Goal: Task Accomplishment & Management: Complete application form

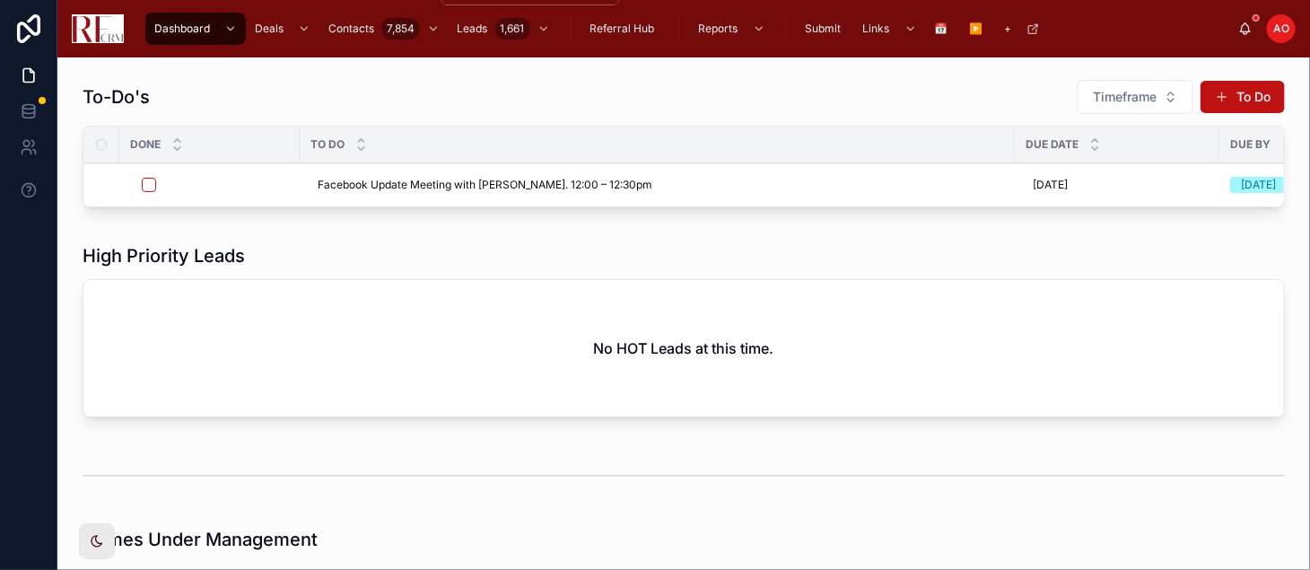
click at [336, 28] on span "Contacts" at bounding box center [351, 29] width 46 height 14
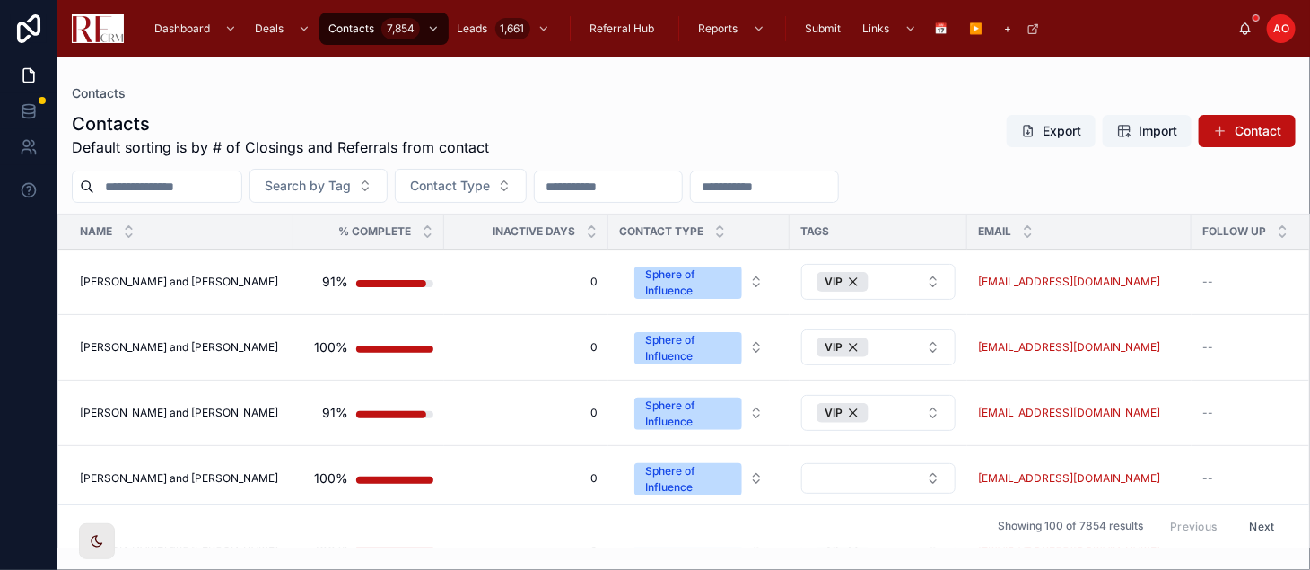
click at [1245, 126] on button "Contact" at bounding box center [1246, 131] width 97 height 32
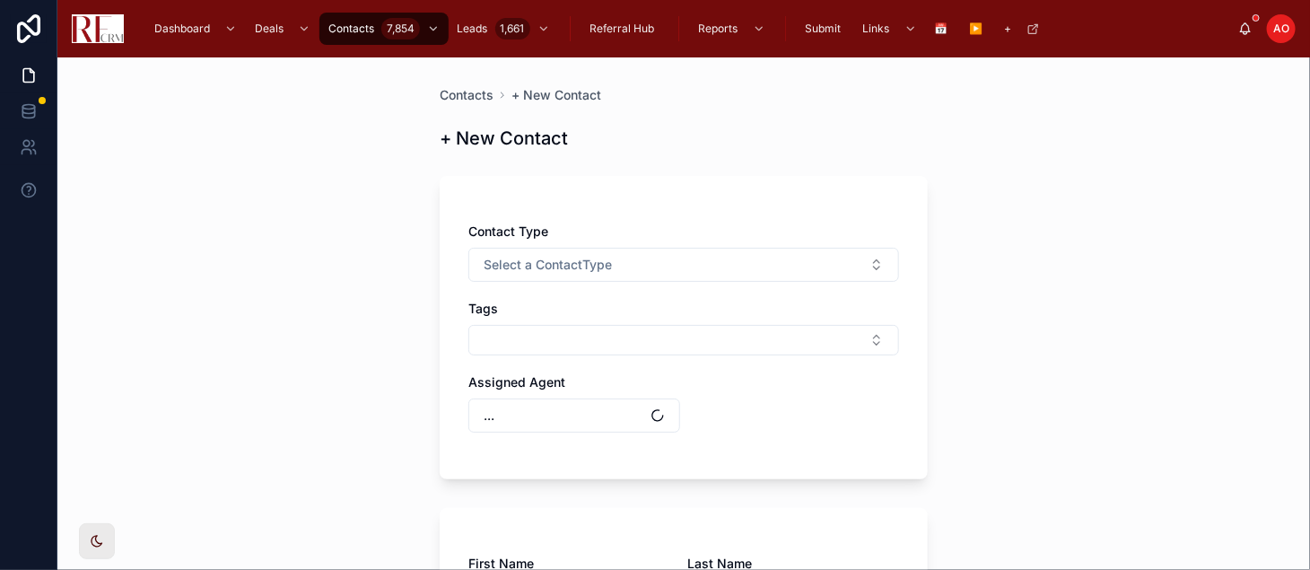
click at [621, 261] on button "Select a ContactType" at bounding box center [683, 265] width 431 height 34
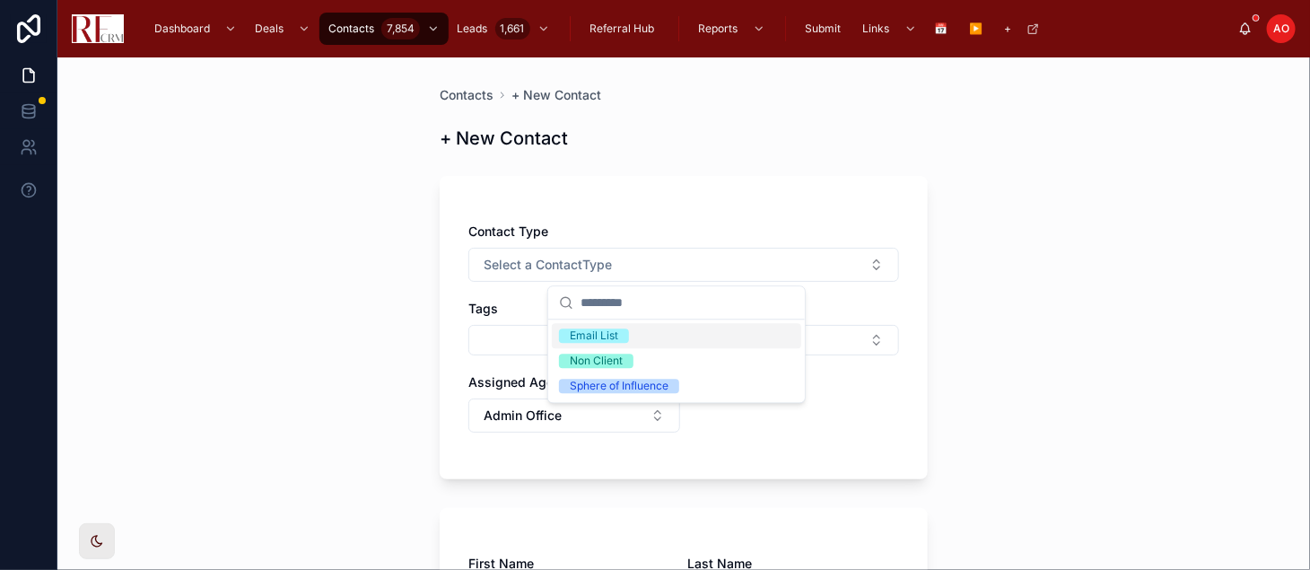
click at [621, 338] on span "Email List" at bounding box center [594, 335] width 70 height 14
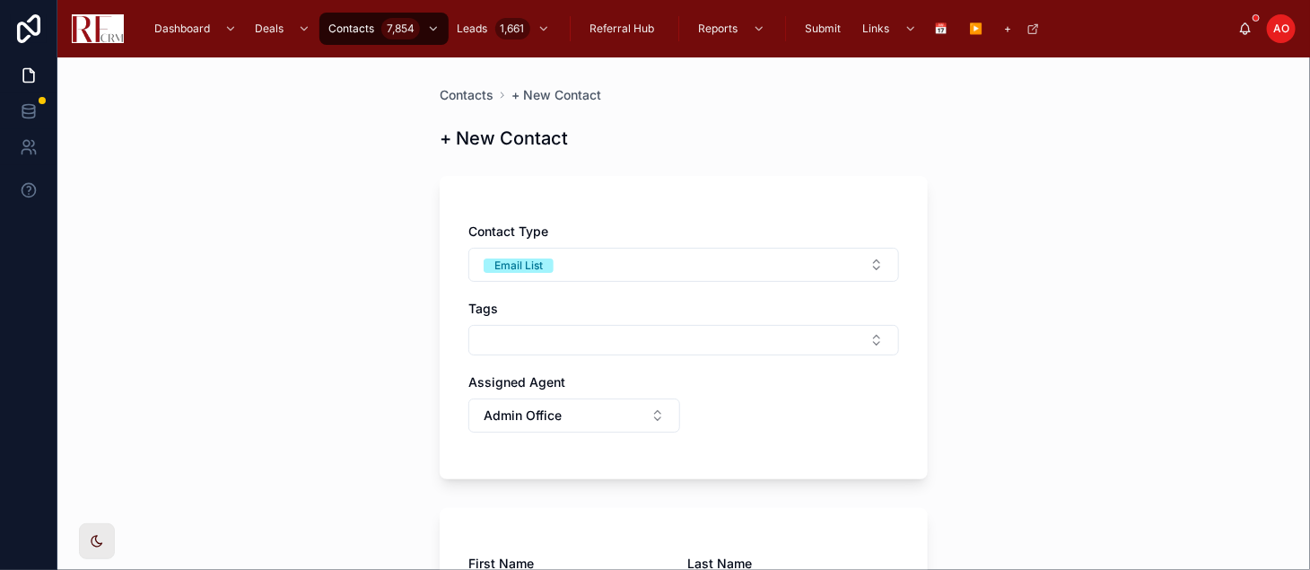
click at [567, 341] on button "Select Button" at bounding box center [683, 340] width 431 height 30
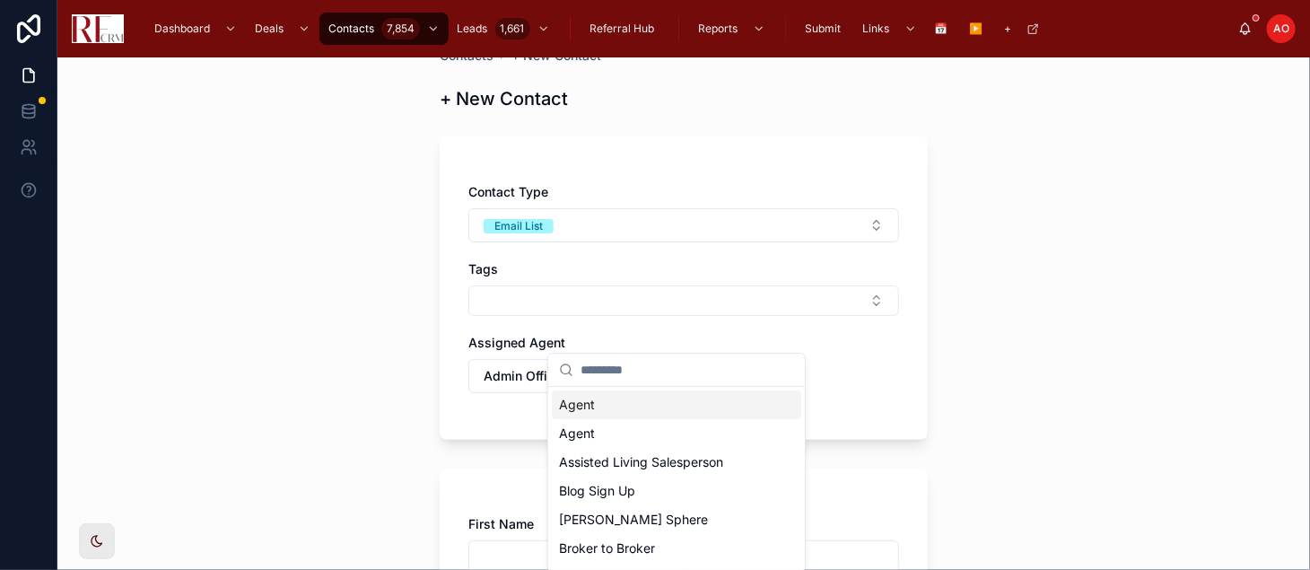
scroll to position [100, 0]
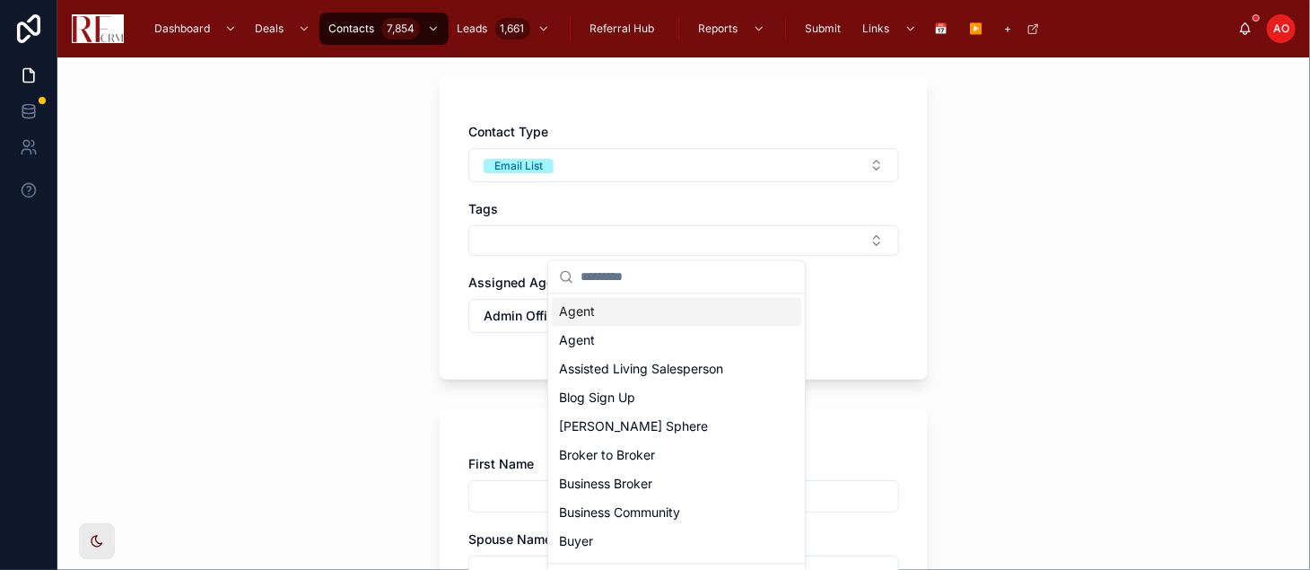
click at [852, 302] on div "Contact Type Email List Tags Assigned Agent Admin Office" at bounding box center [683, 237] width 431 height 228
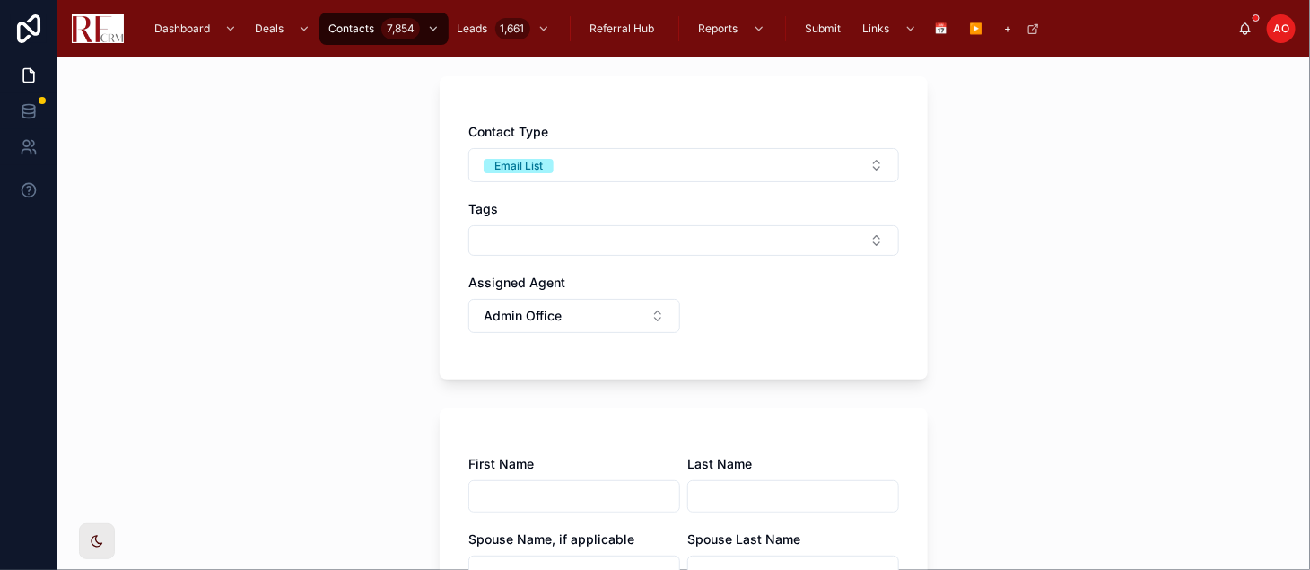
click at [642, 322] on button "Admin Office" at bounding box center [574, 316] width 212 height 34
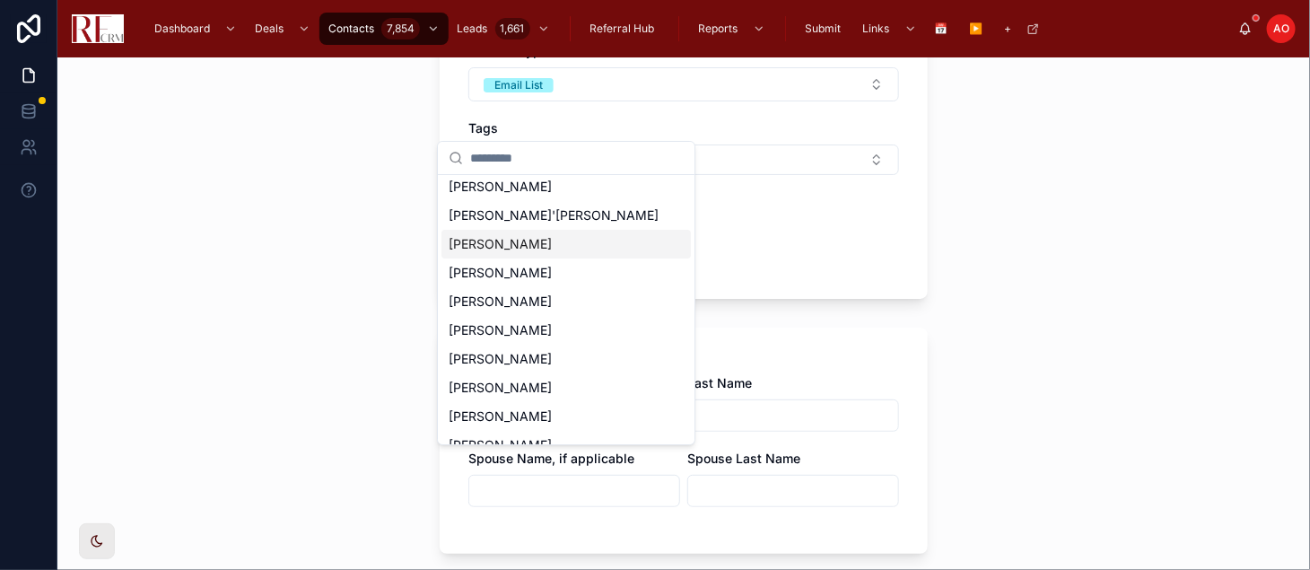
scroll to position [299, 0]
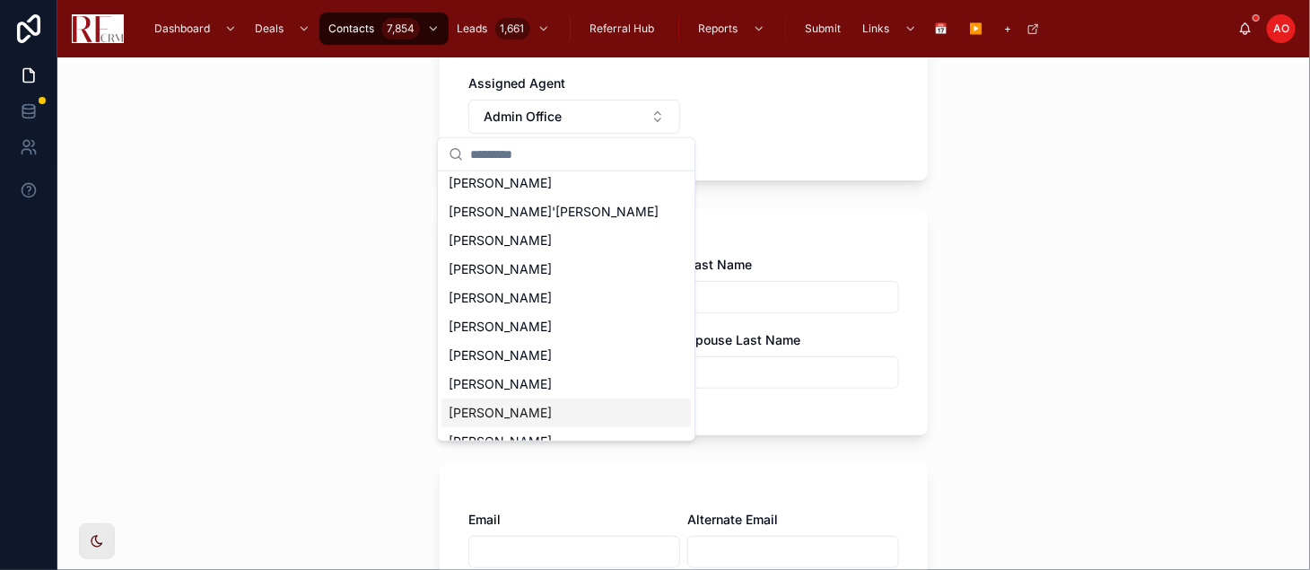
click at [492, 404] on span "[PERSON_NAME]" at bounding box center [499, 413] width 103 height 18
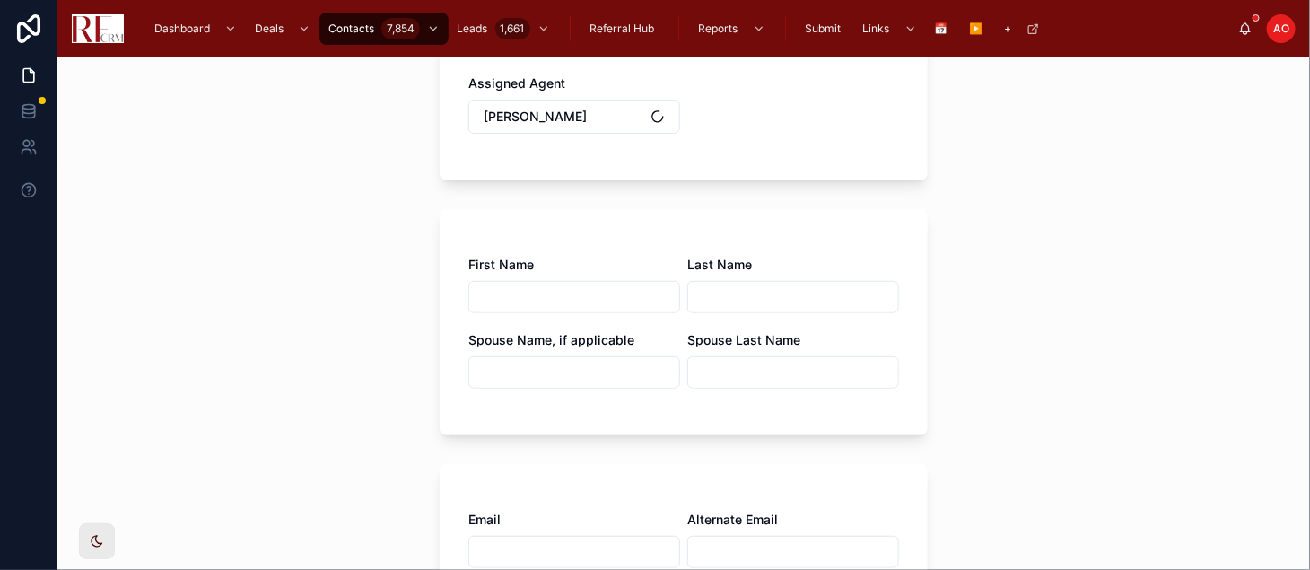
click at [539, 294] on input "text" at bounding box center [574, 296] width 210 height 25
type input "********"
type input "*******"
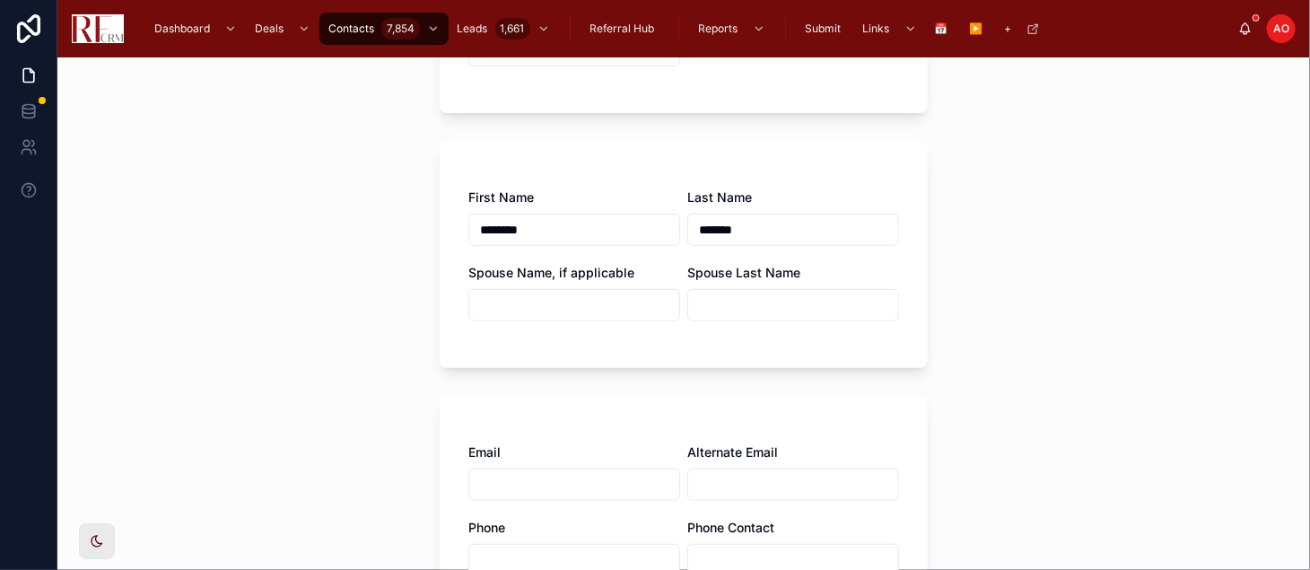
scroll to position [398, 0]
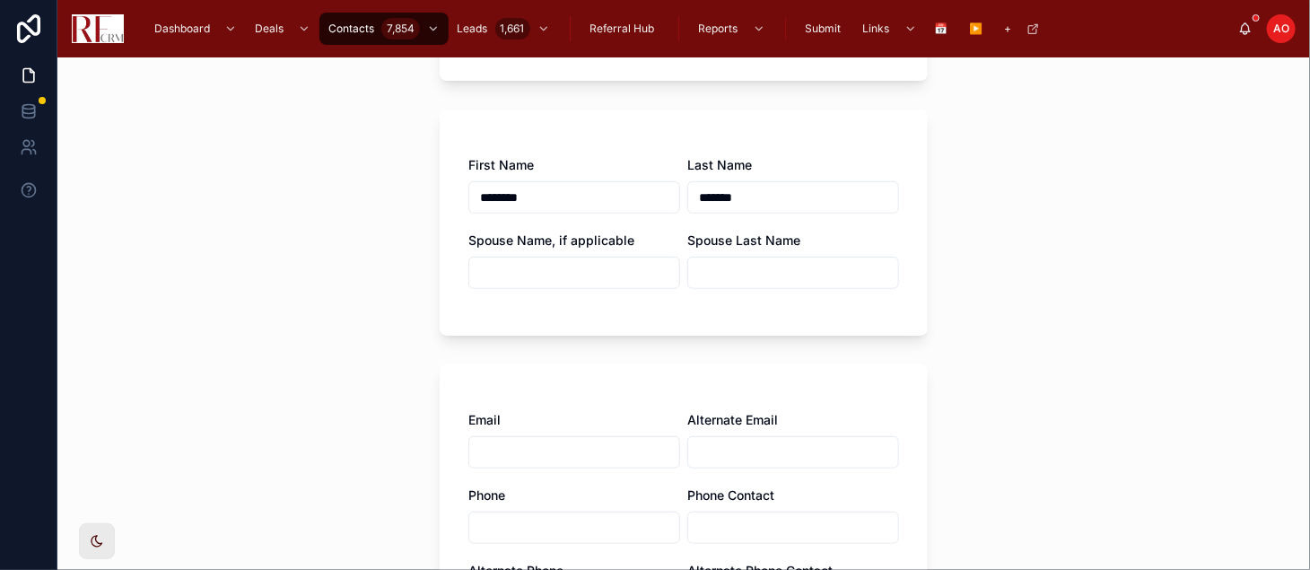
click at [501, 449] on input "text" at bounding box center [574, 452] width 210 height 25
paste input "**********"
type input "**********"
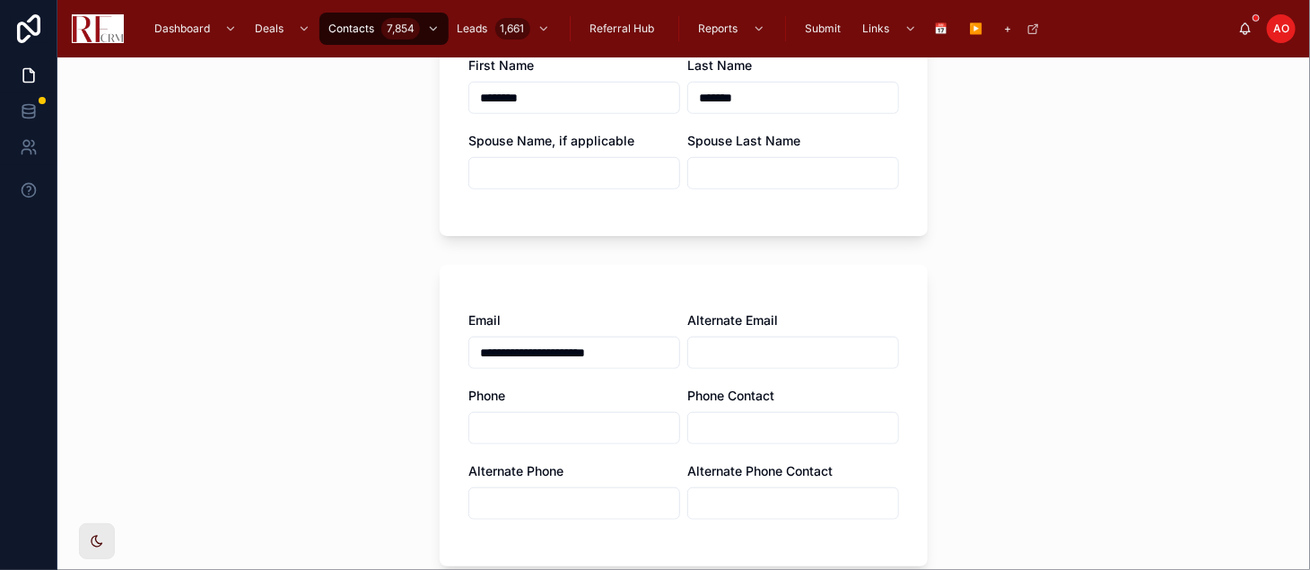
click at [549, 422] on input "text" at bounding box center [574, 427] width 210 height 25
paste input "**********"
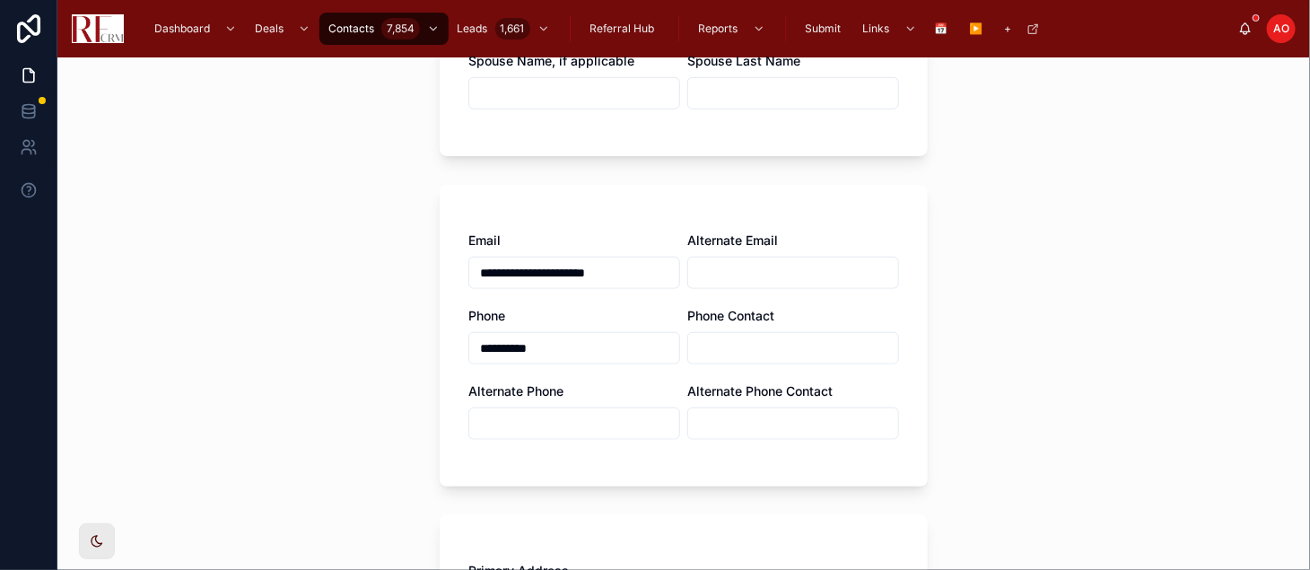
scroll to position [796, 0]
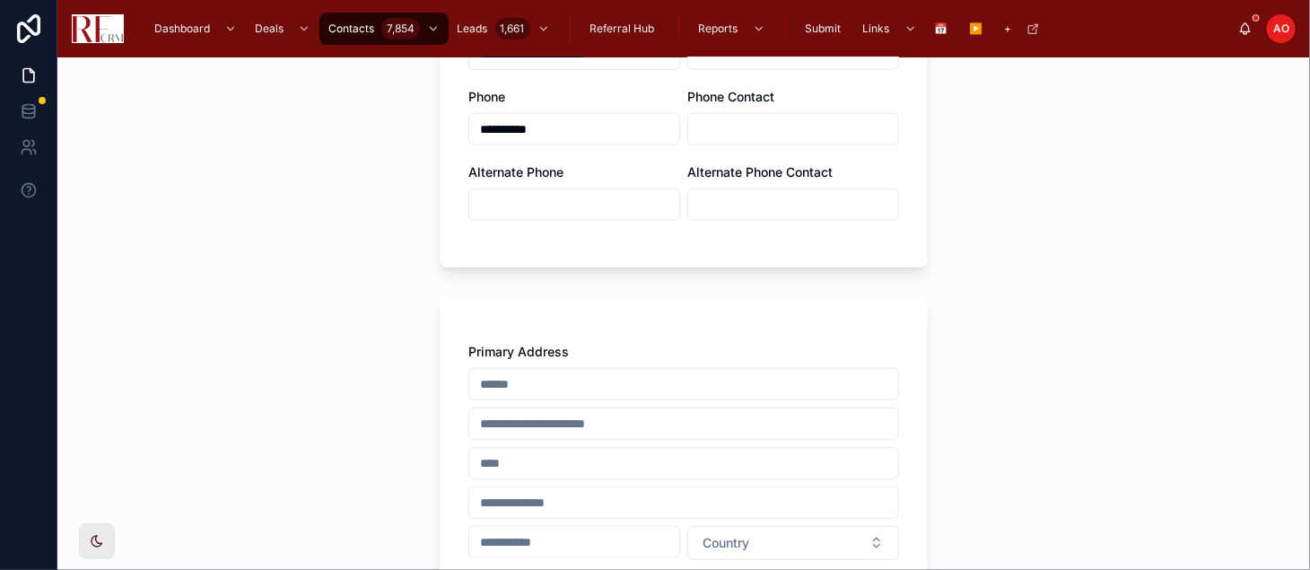
type input "**********"
click at [563, 387] on input "text" at bounding box center [683, 383] width 429 height 25
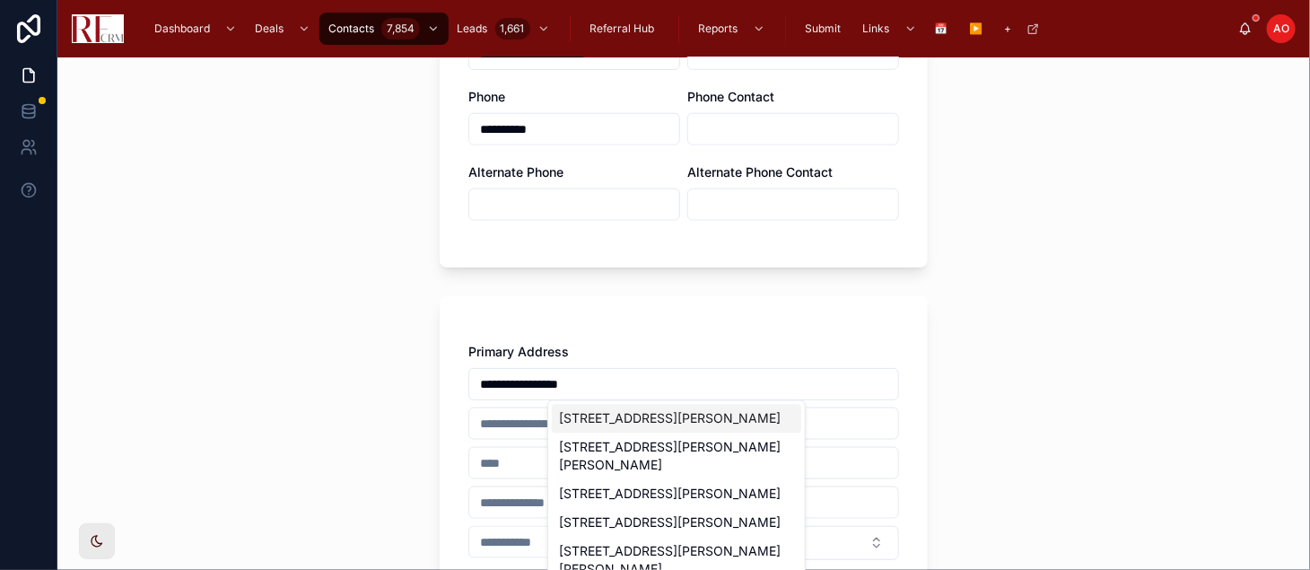
click at [614, 422] on div "1513 Churchill Rd, Schaumburg, IL, USA" at bounding box center [676, 419] width 249 height 29
type input "**********"
type input "********"
type input "*****"
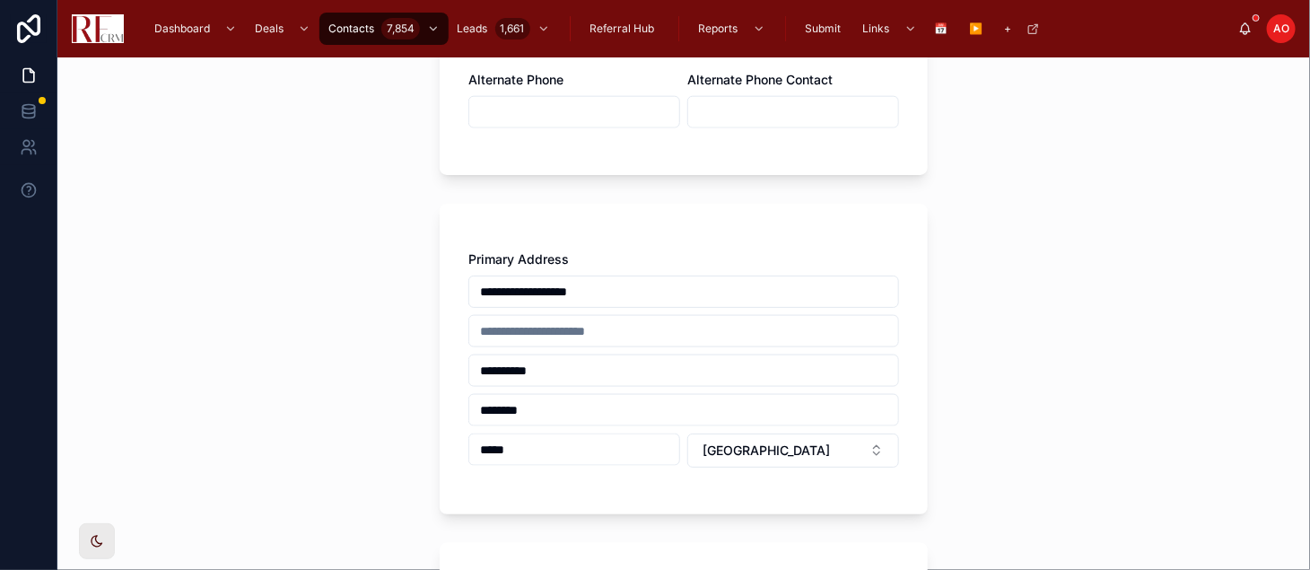
scroll to position [1096, 0]
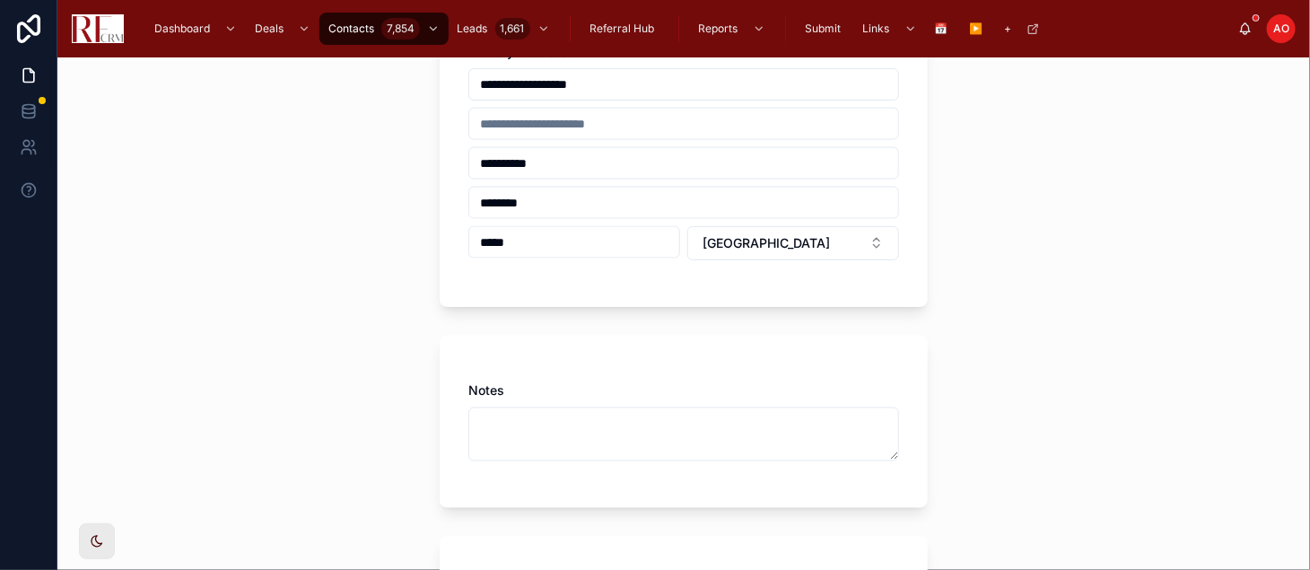
type input "**********"
click at [492, 426] on textarea at bounding box center [683, 434] width 431 height 54
paste textarea "**********"
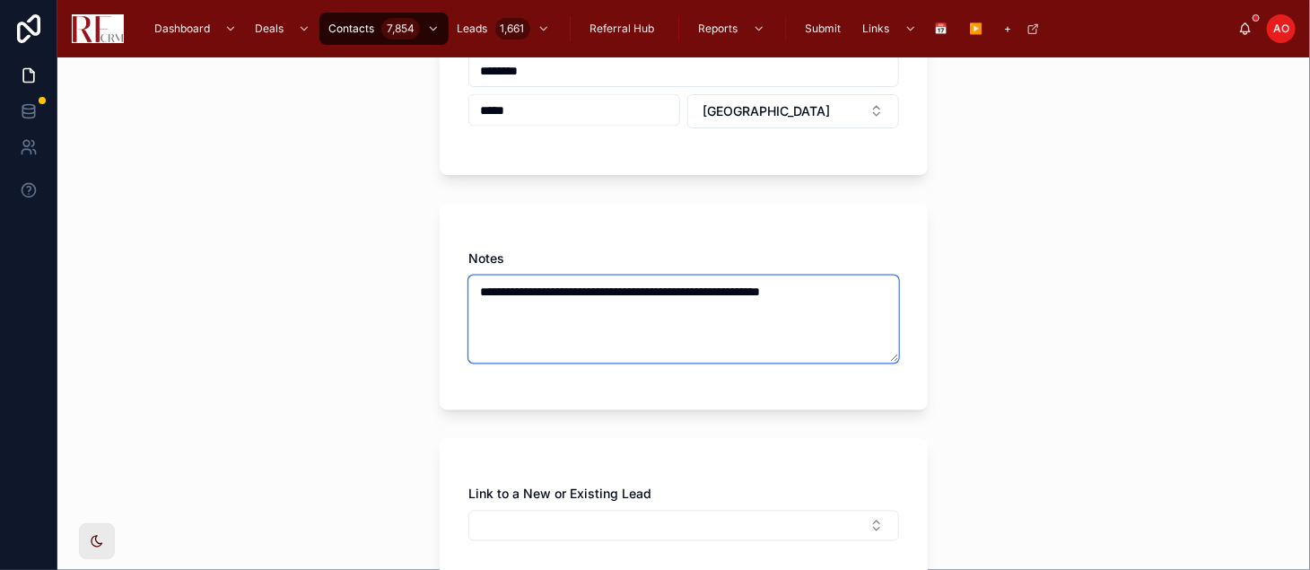
scroll to position [1395, 0]
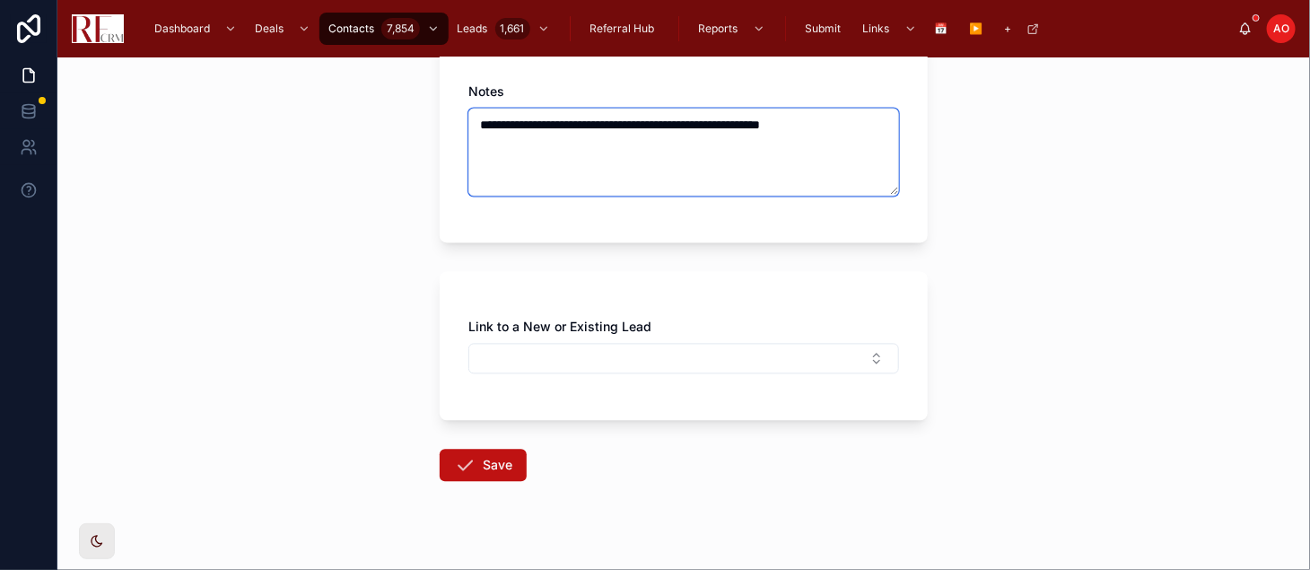
type textarea "**********"
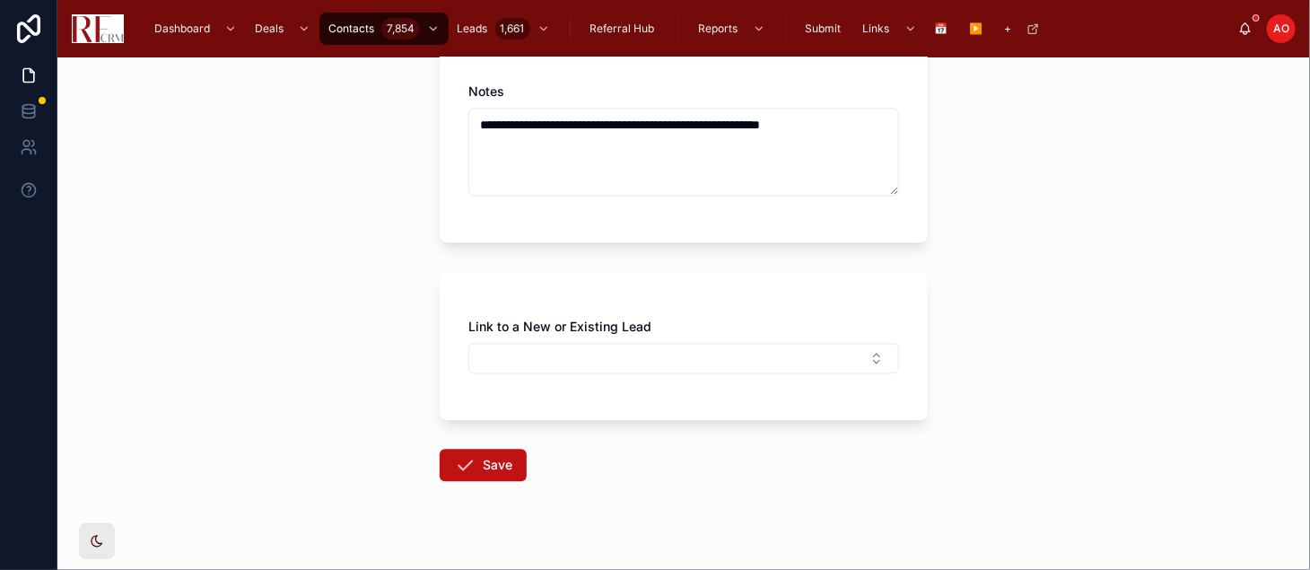
click at [483, 475] on button "Save" at bounding box center [483, 465] width 87 height 32
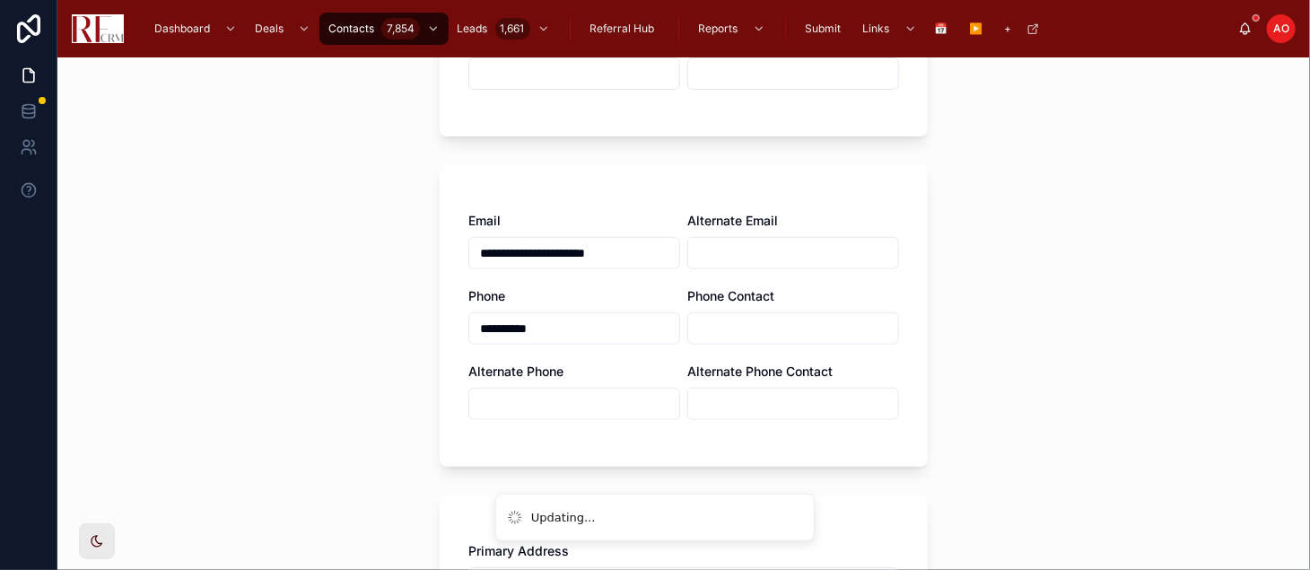
scroll to position [299, 0]
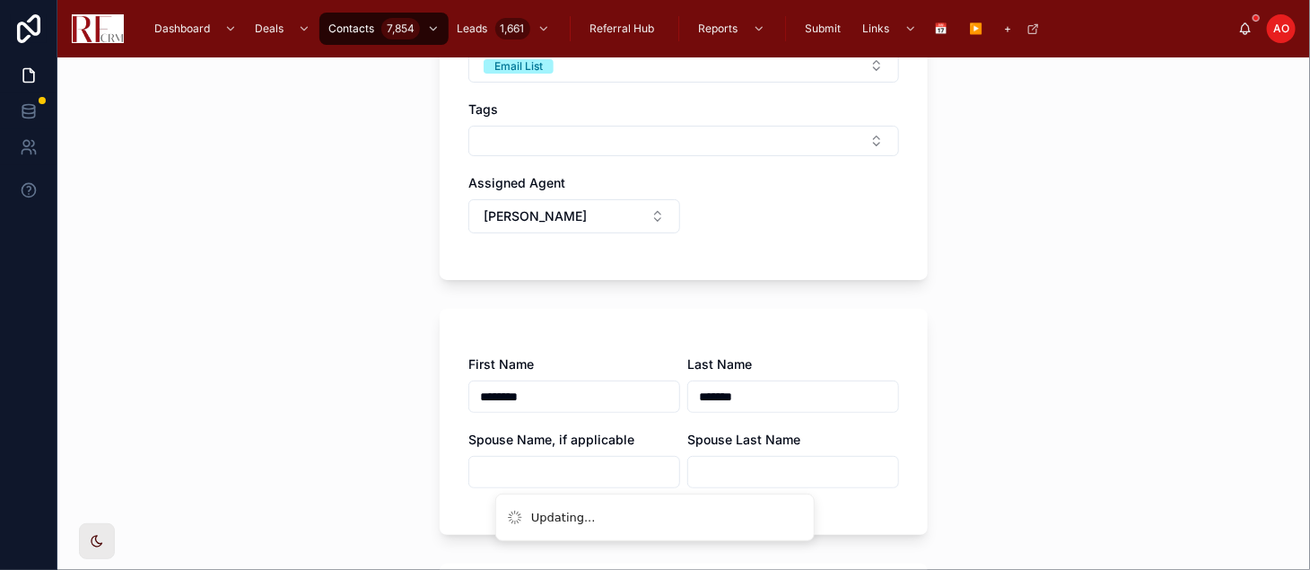
scroll to position [39, 0]
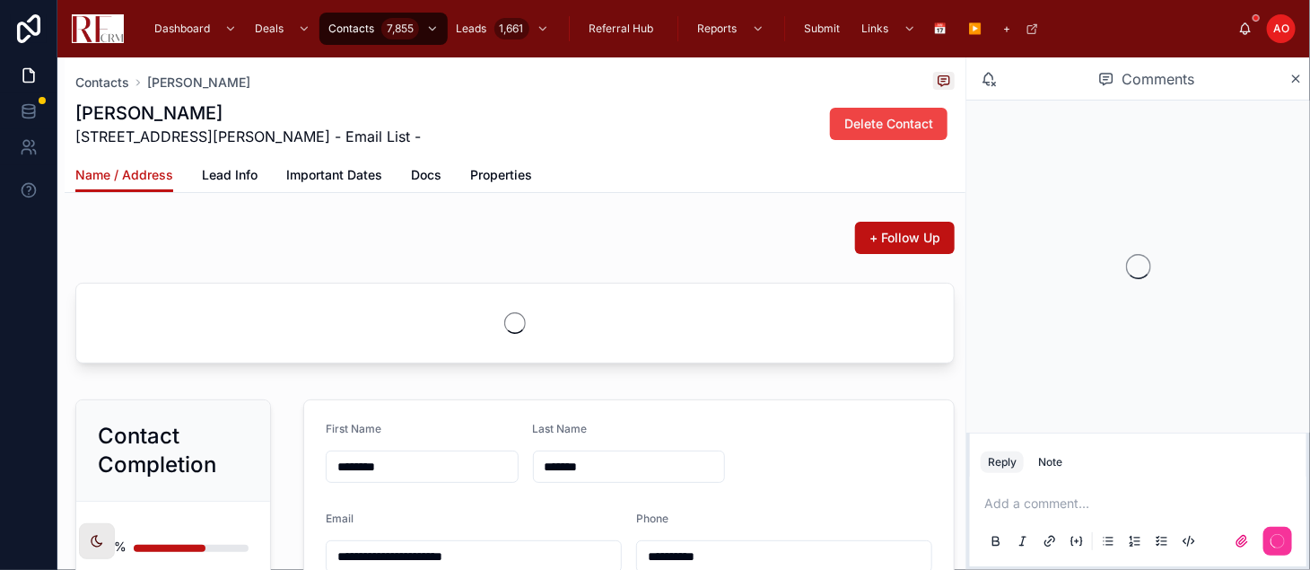
click at [890, 231] on span "+ Follow Up" at bounding box center [904, 238] width 71 height 18
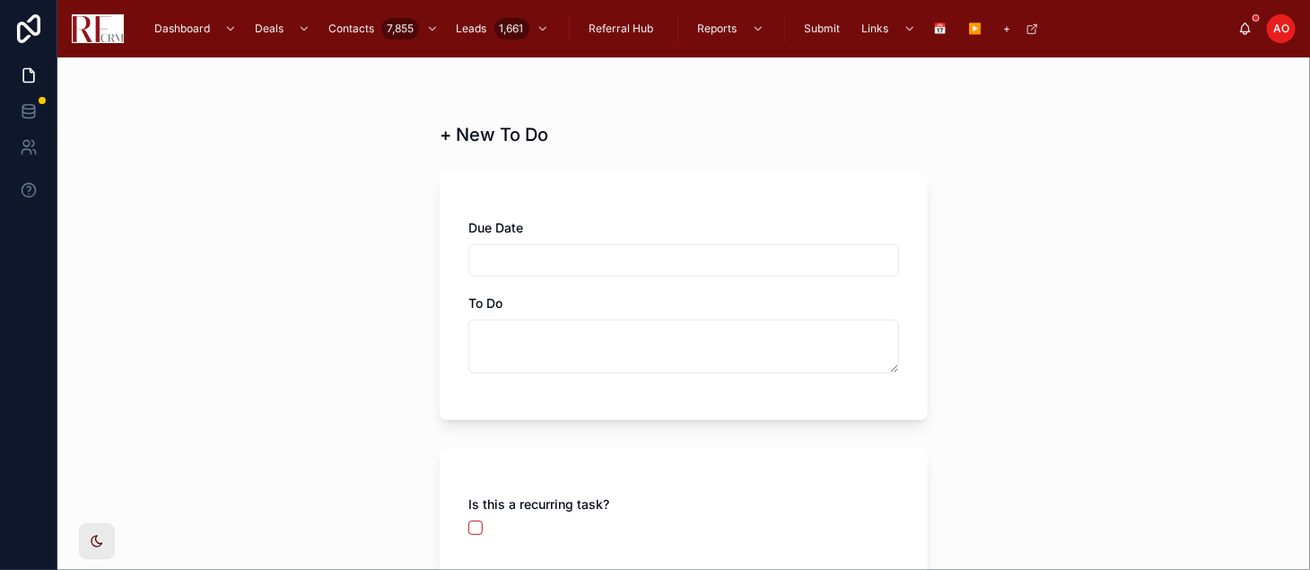
click at [534, 262] on input "text" at bounding box center [683, 260] width 429 height 25
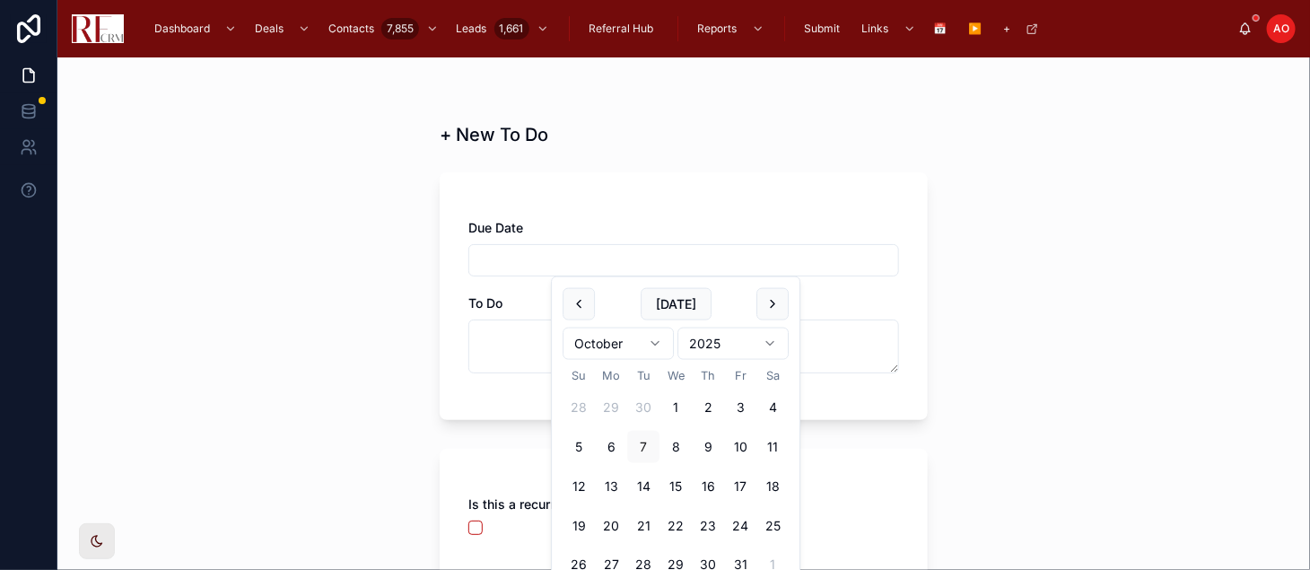
click at [613, 441] on button "6" at bounding box center [611, 447] width 32 height 32
type input "*********"
click at [507, 326] on textarea at bounding box center [683, 346] width 431 height 54
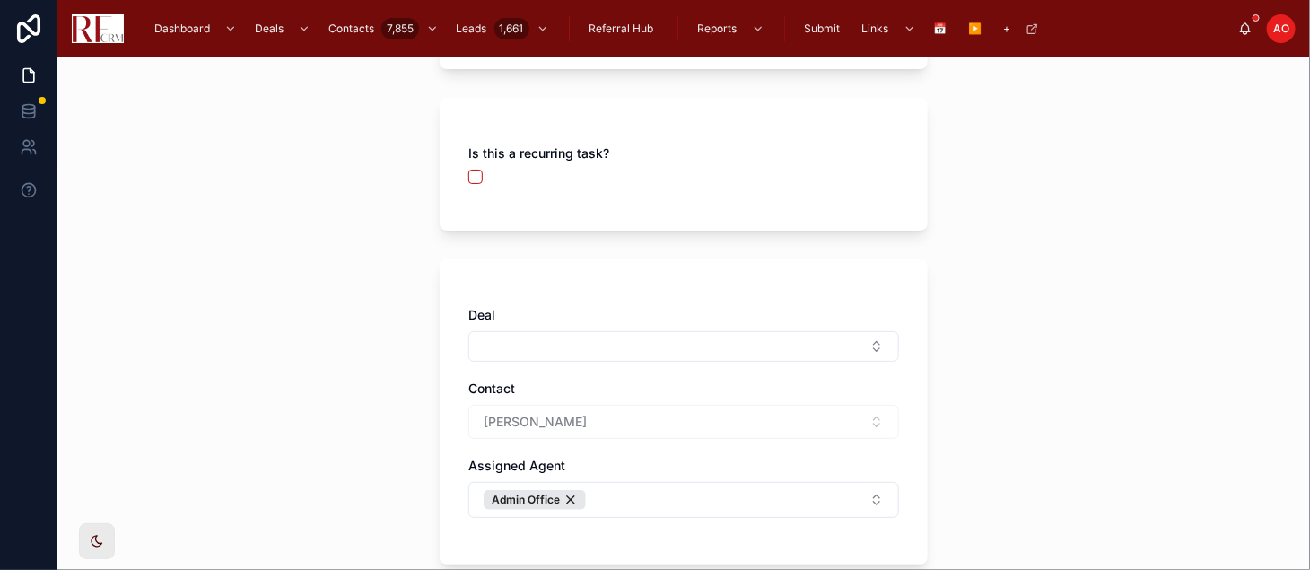
scroll to position [398, 0]
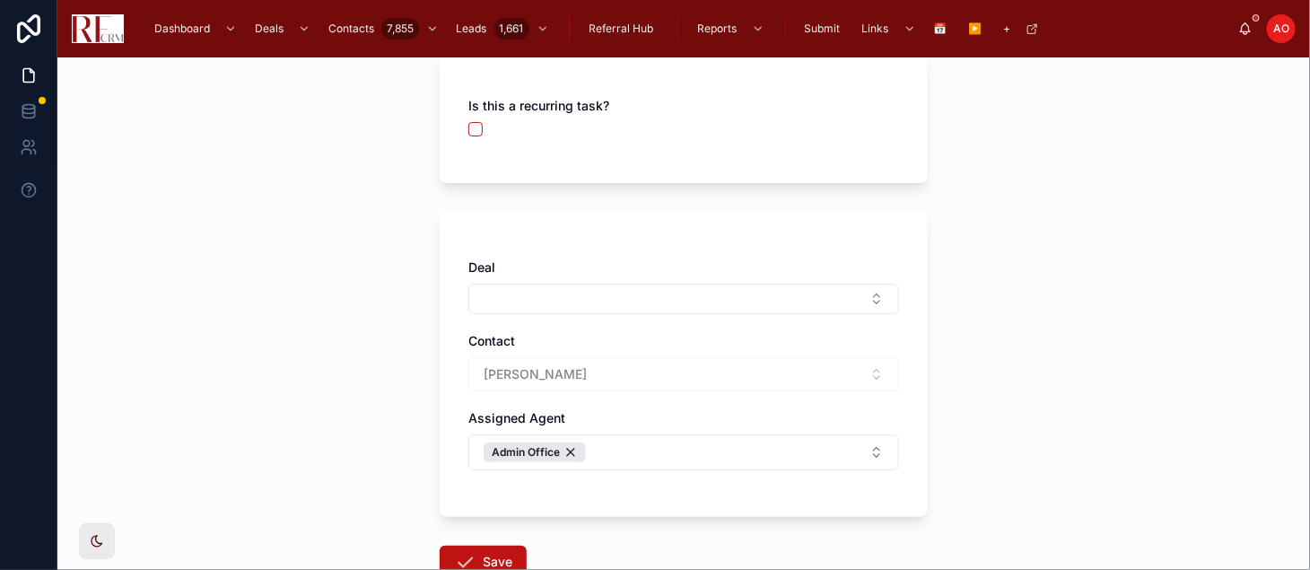
type textarea "*********"
click at [563, 452] on div "Admin Office" at bounding box center [534, 452] width 102 height 20
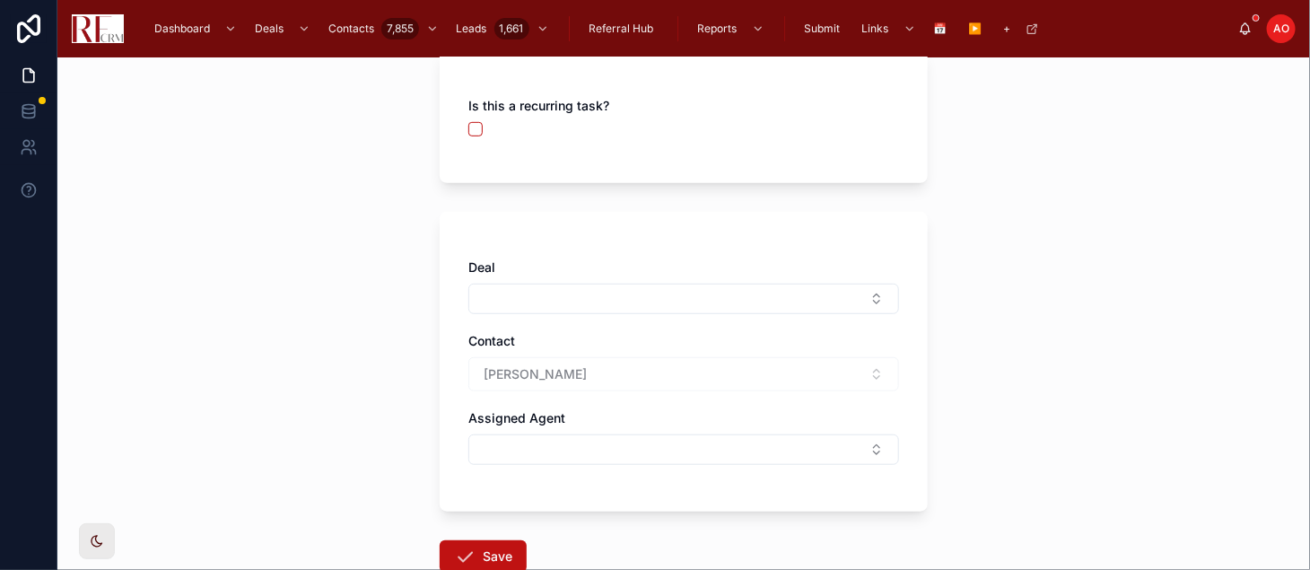
click at [563, 452] on button "Select Button" at bounding box center [683, 449] width 431 height 30
type input "***"
click at [605, 523] on span "[PERSON_NAME]" at bounding box center [610, 519] width 103 height 18
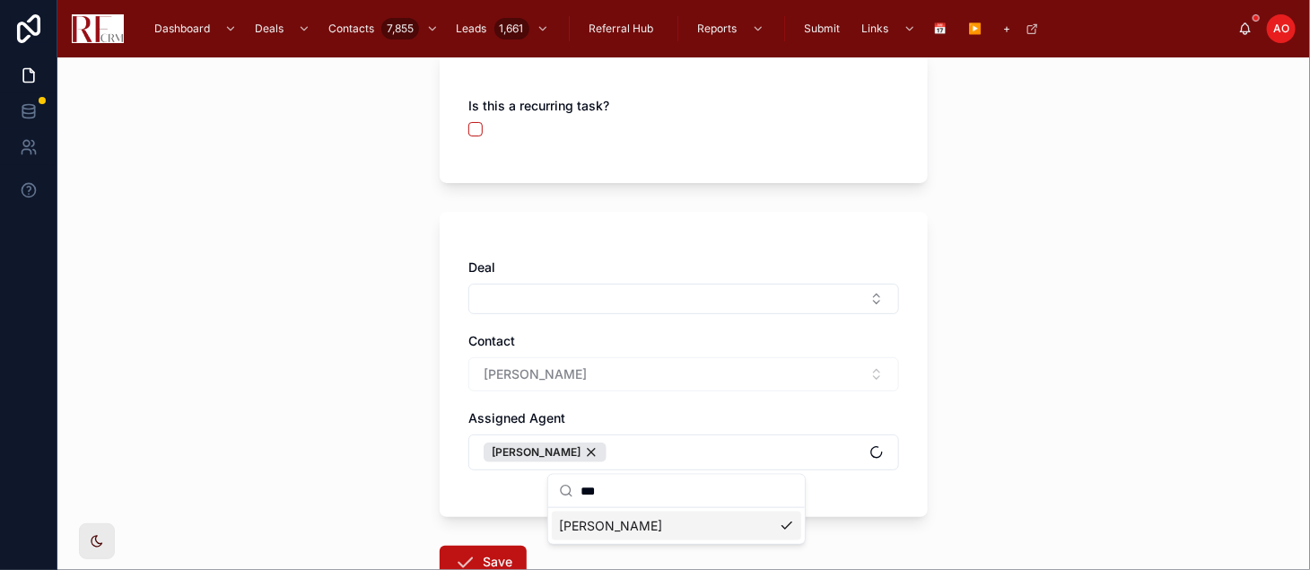
click at [483, 553] on button "Save" at bounding box center [483, 561] width 87 height 32
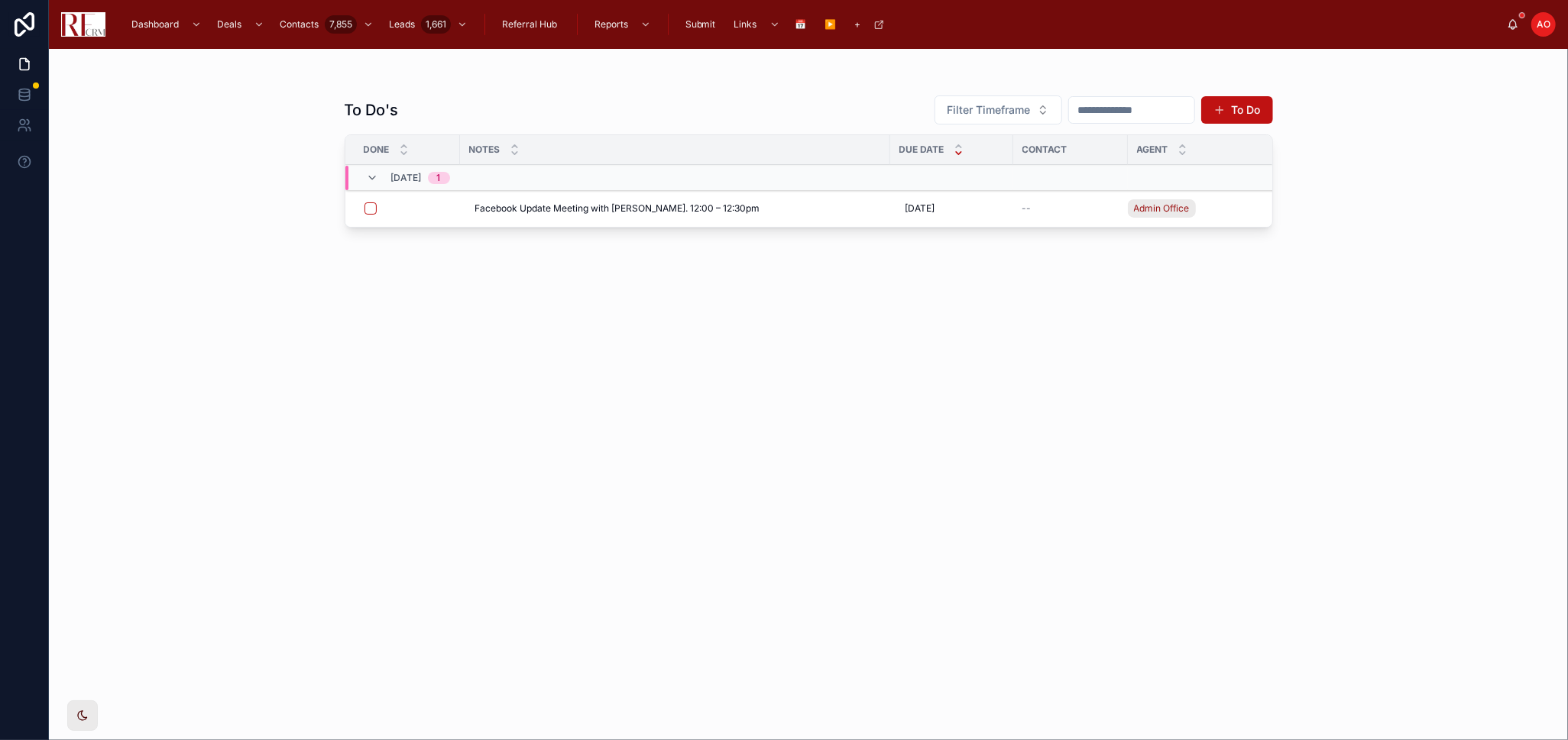
click at [714, 373] on div "To Do's Filter Timeframe To Do Done Notes Due Date Contact Agent Today 1 Facebo…" at bounding box center [809, 403] width 928 height 636
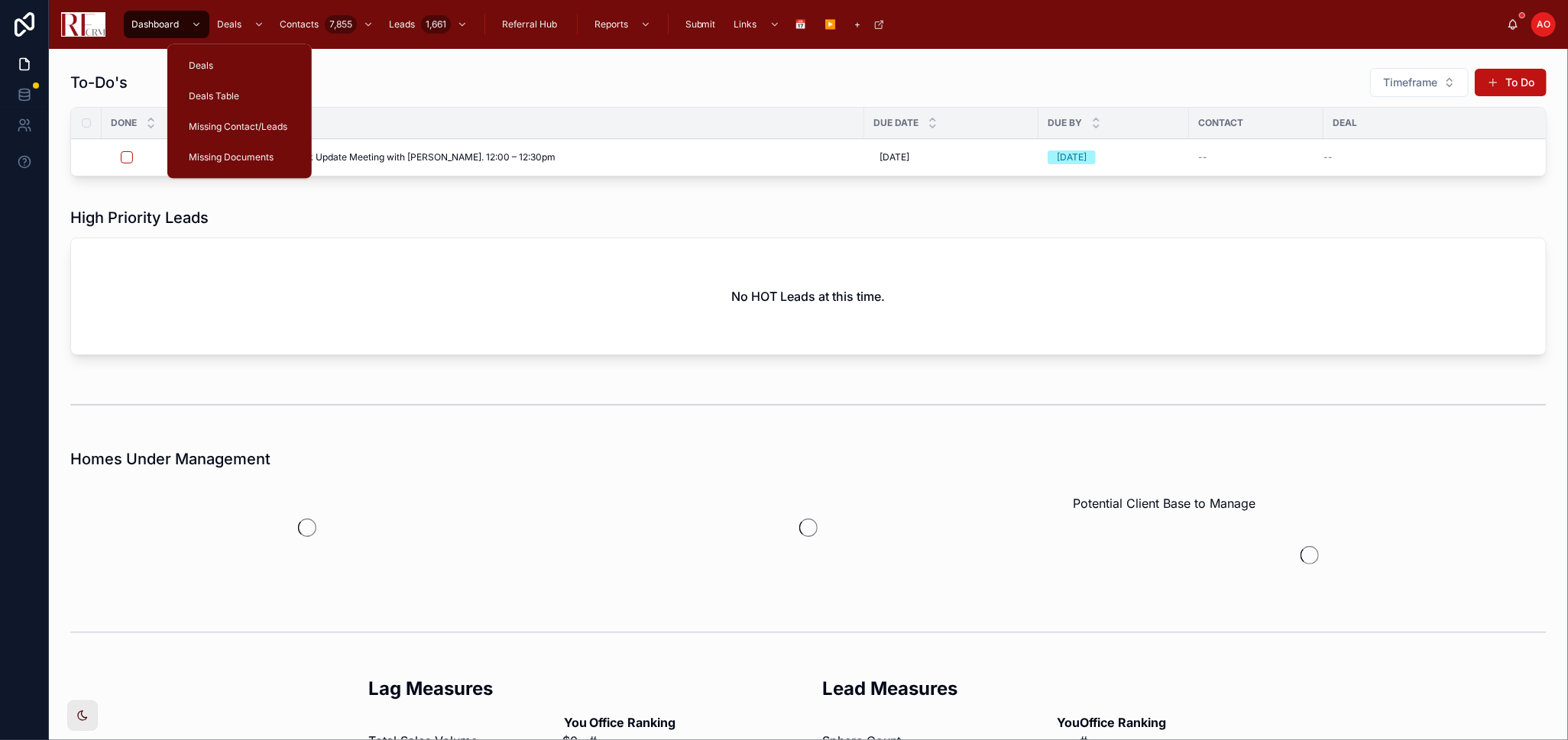
click at [244, 94] on div "Deals Table" at bounding box center [239, 96] width 107 height 25
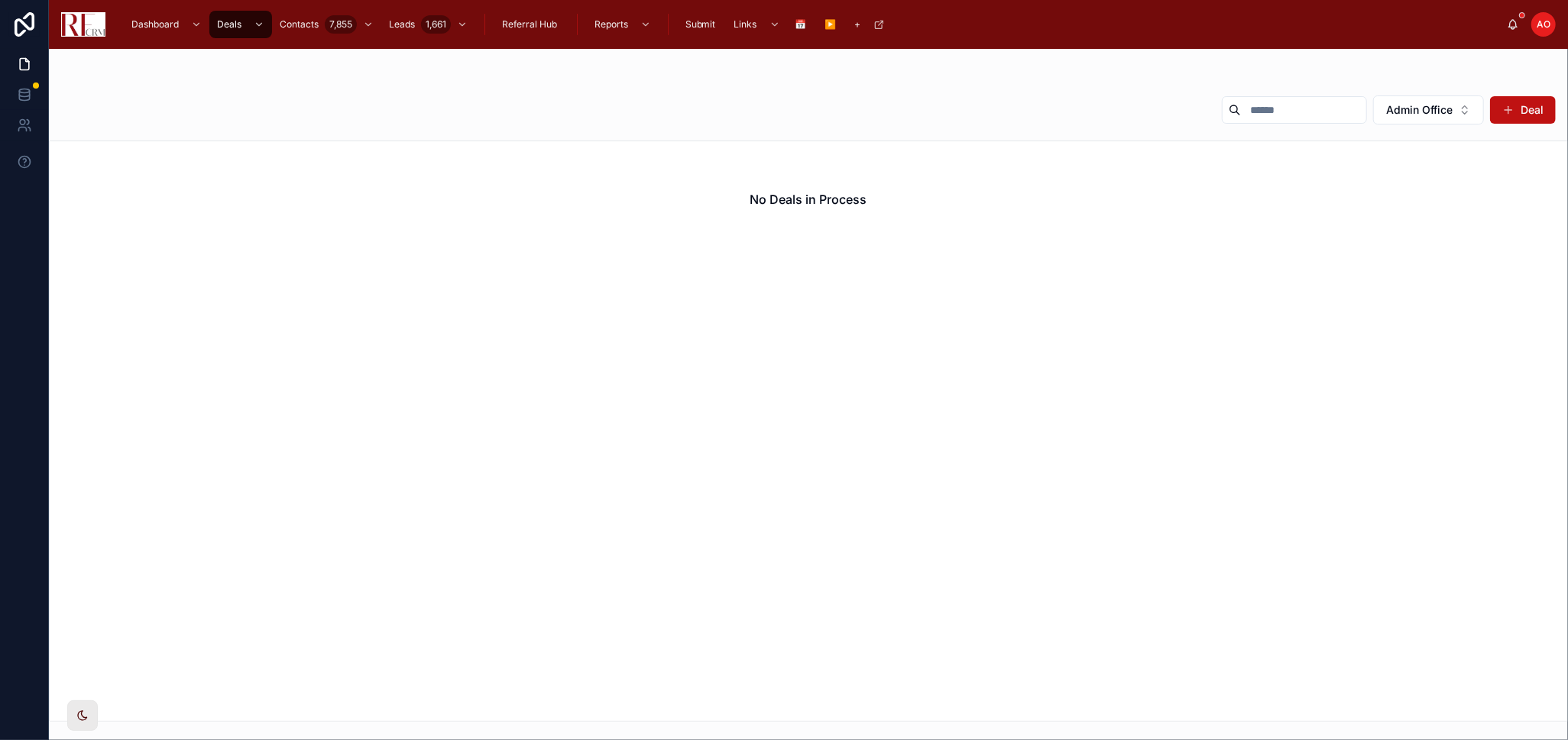
click at [1422, 118] on button "Admin Office" at bounding box center [1428, 110] width 111 height 29
click at [1454, 108] on button "Admin Office" at bounding box center [1428, 110] width 111 height 29
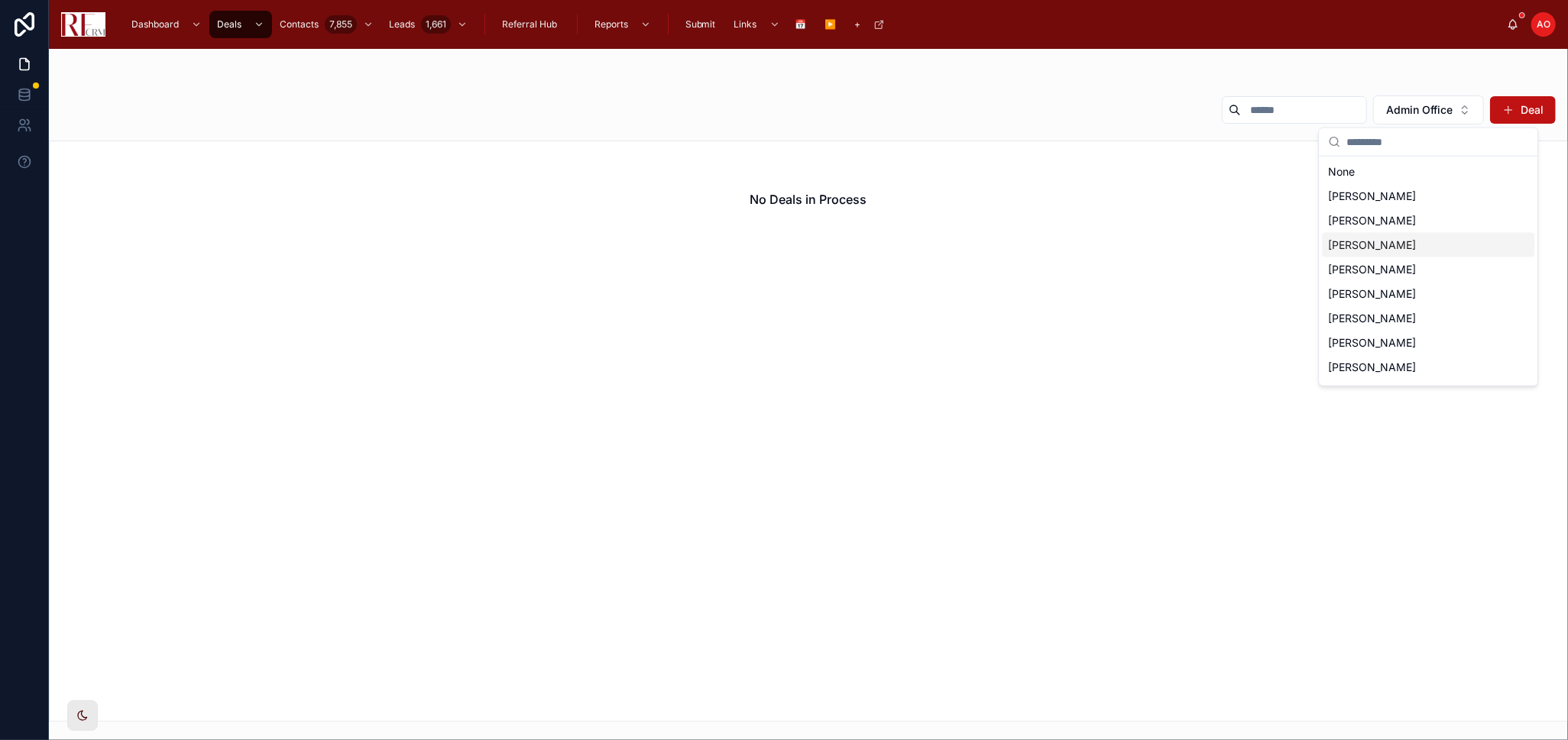
click at [1418, 241] on div "[PERSON_NAME]" at bounding box center [1427, 245] width 212 height 25
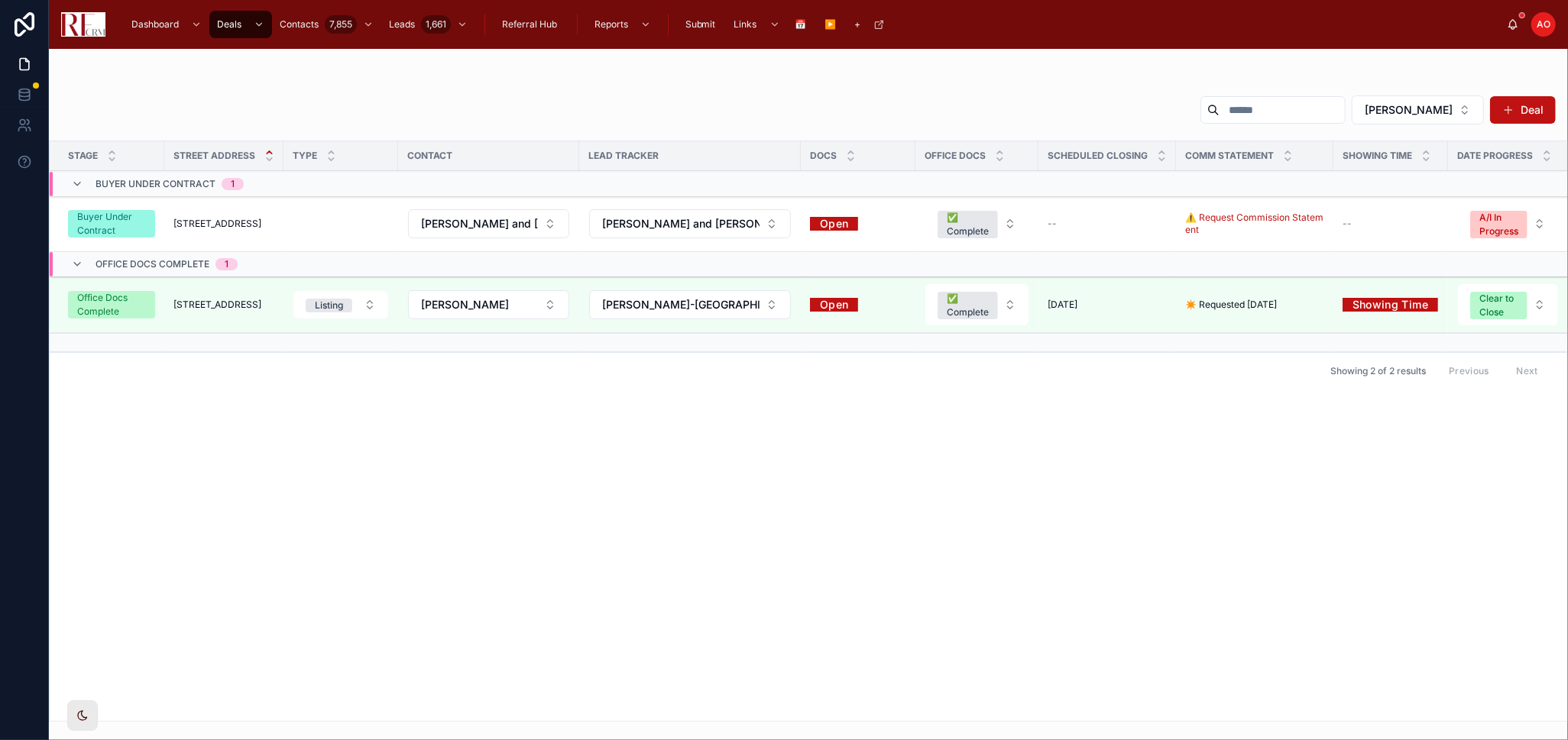
click at [216, 301] on span "[STREET_ADDRESS]" at bounding box center [217, 305] width 88 height 12
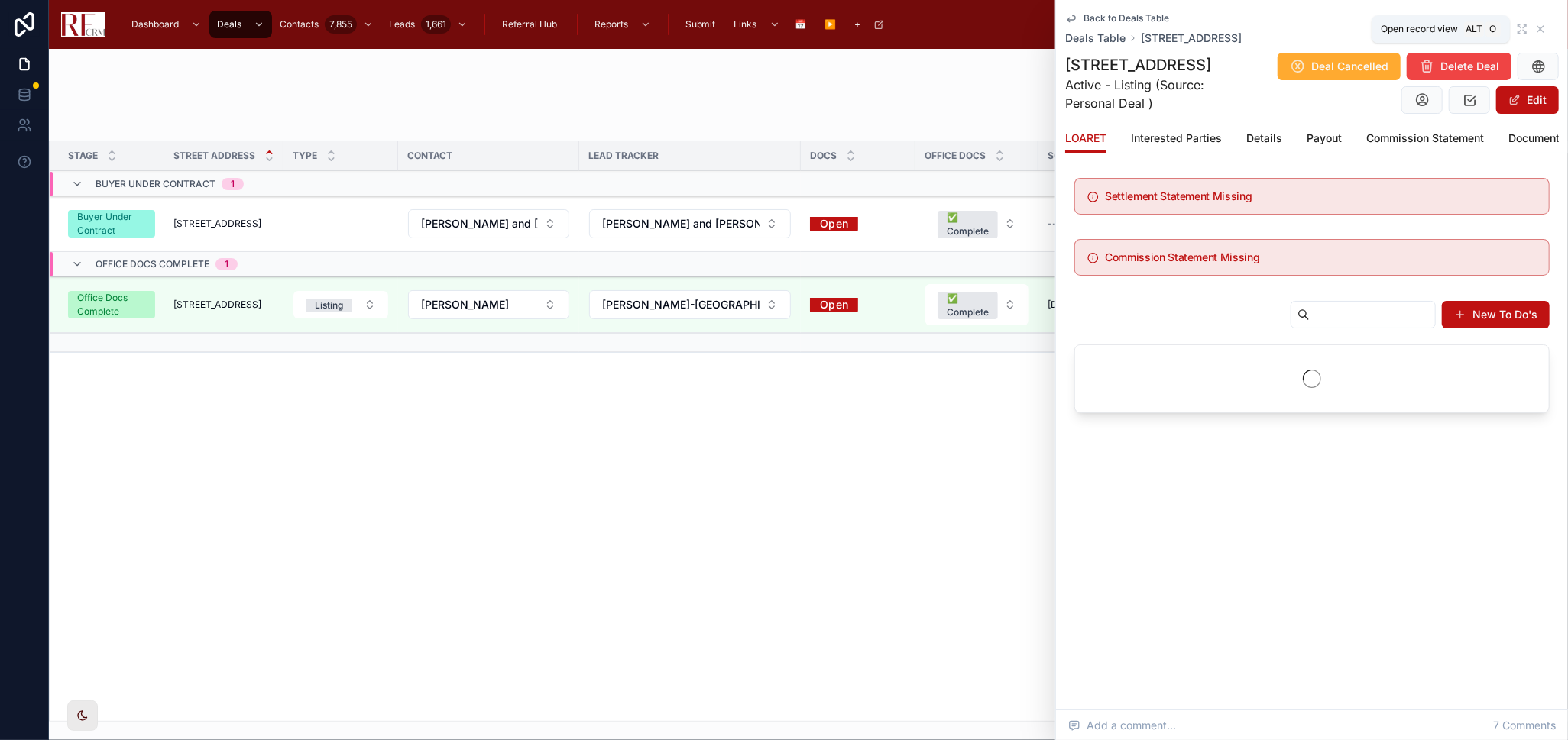
click at [1524, 27] on icon at bounding box center [1522, 29] width 12 height 12
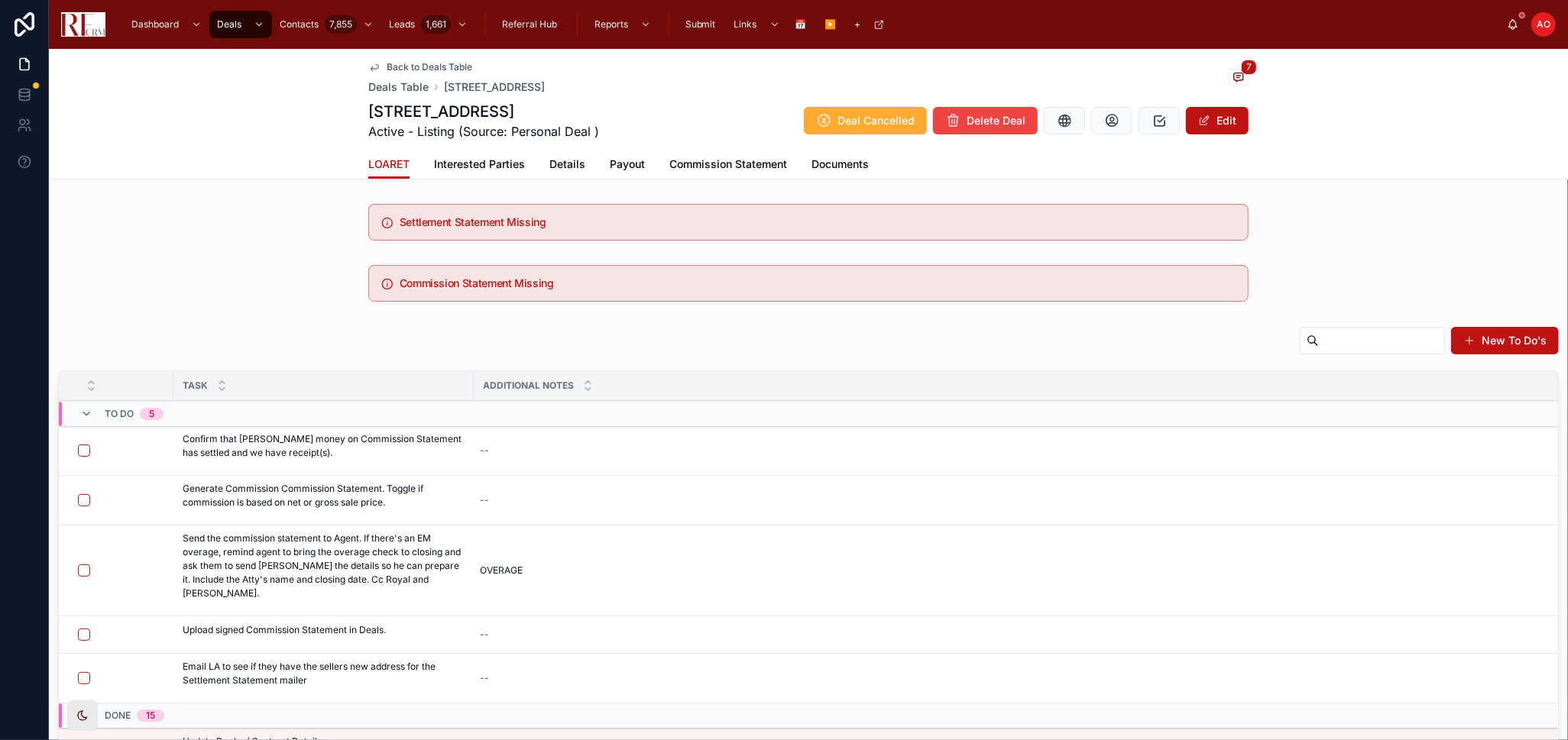
click at [617, 156] on link "Payout" at bounding box center [627, 166] width 35 height 31
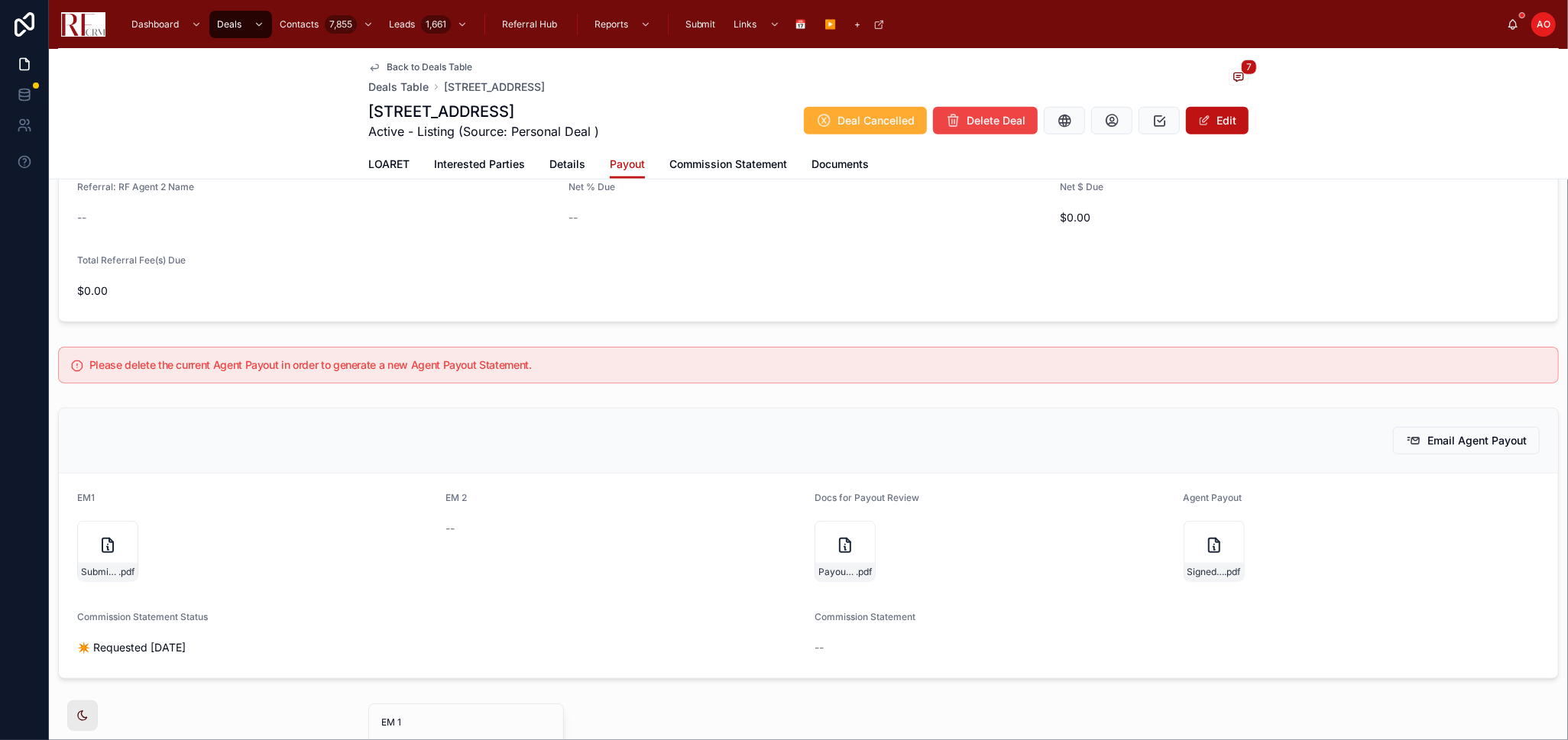
scroll to position [1018, 0]
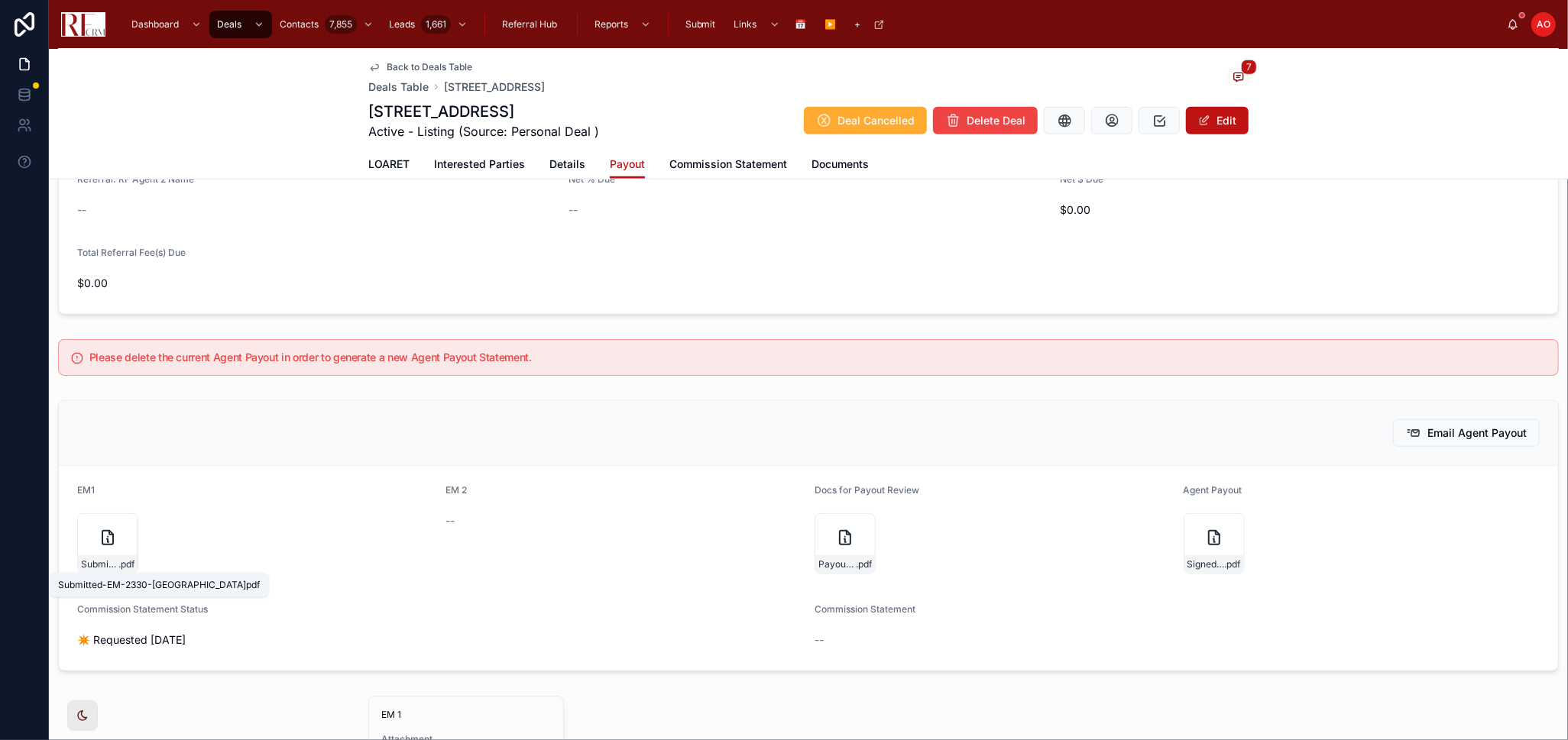
click at [106, 562] on span "Submitted-EM-2330-[GEOGRAPHIC_DATA]" at bounding box center [100, 565] width 37 height 12
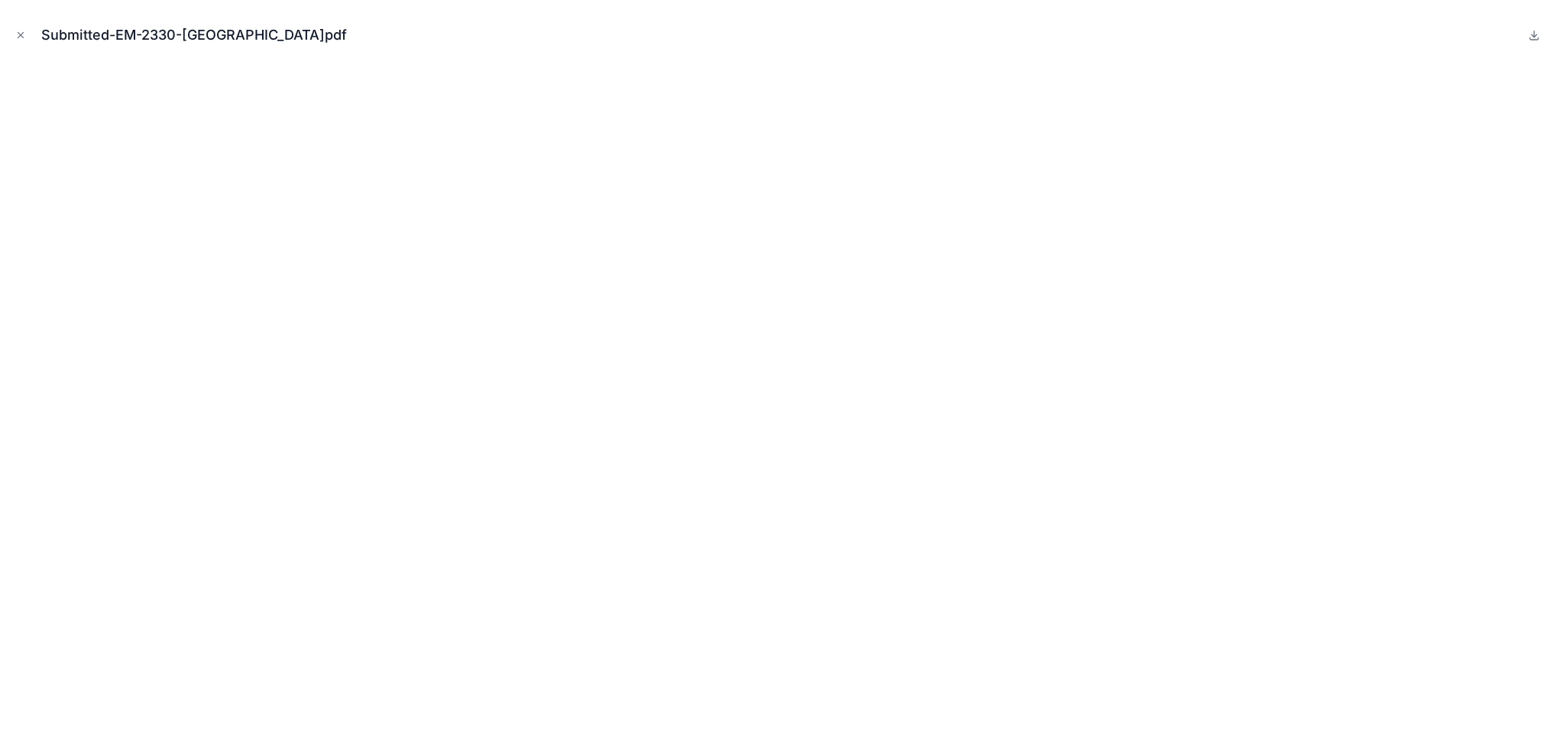
click at [22, 34] on icon "Close modal" at bounding box center [20, 35] width 11 height 11
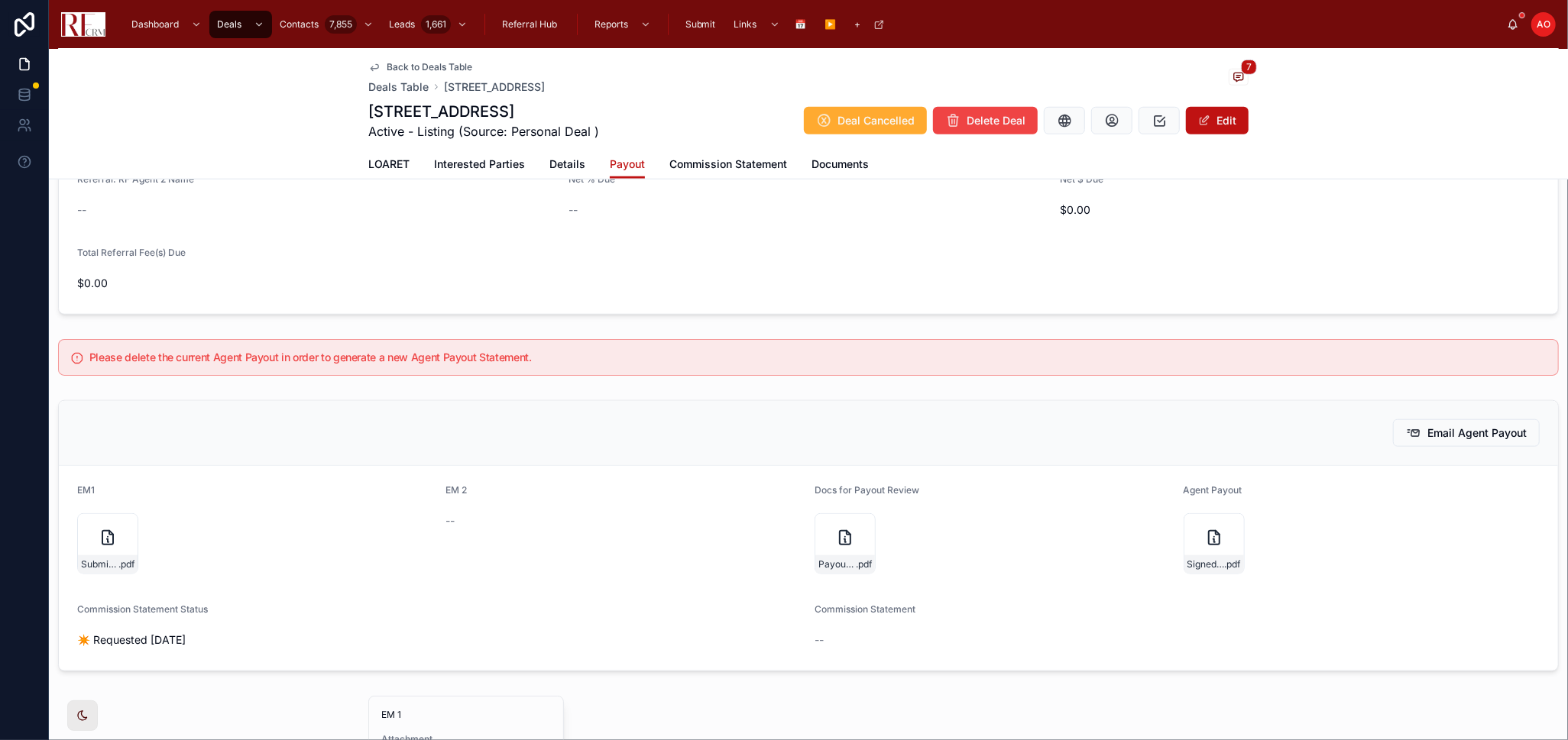
click at [825, 159] on span "Documents" at bounding box center [840, 164] width 57 height 15
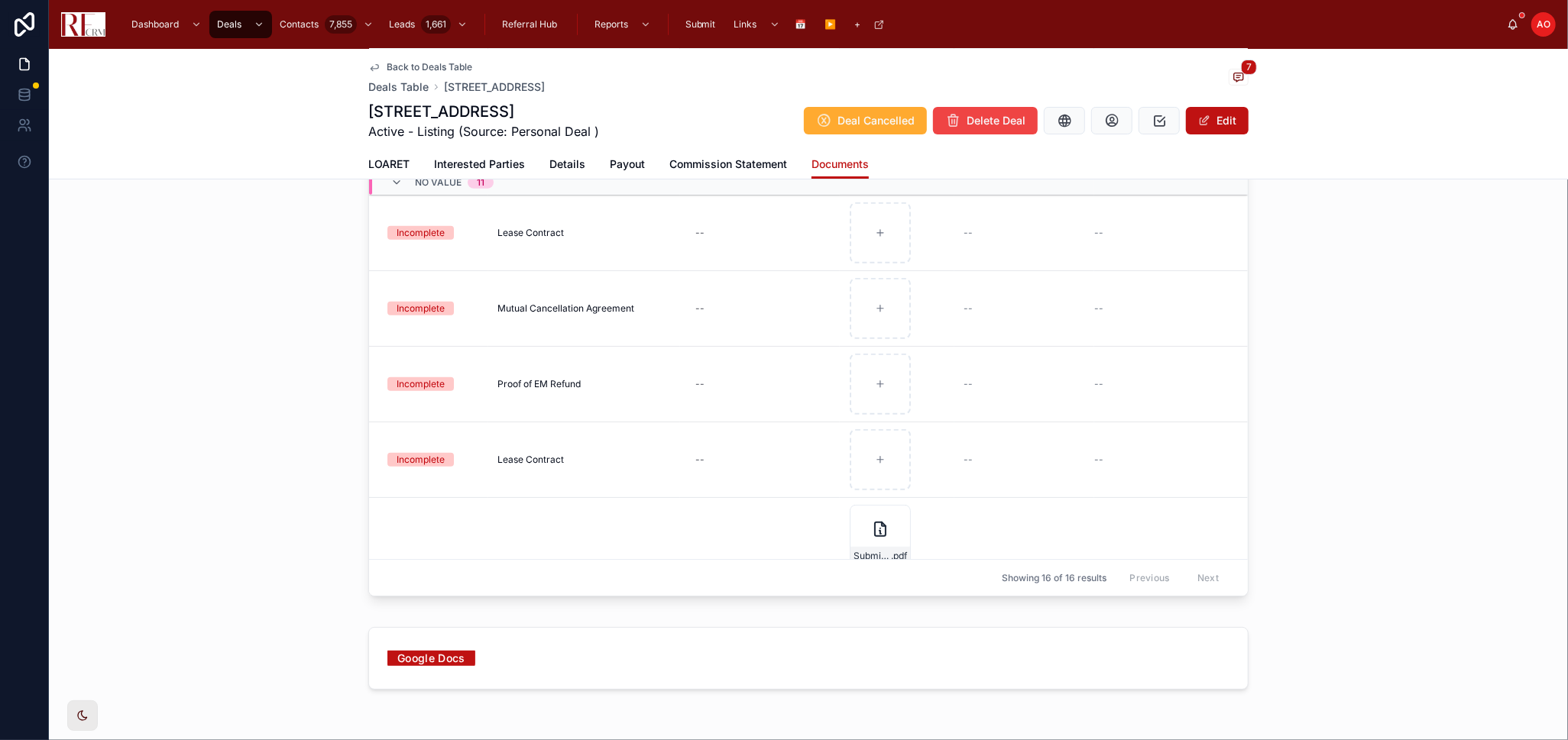
scroll to position [764, 0]
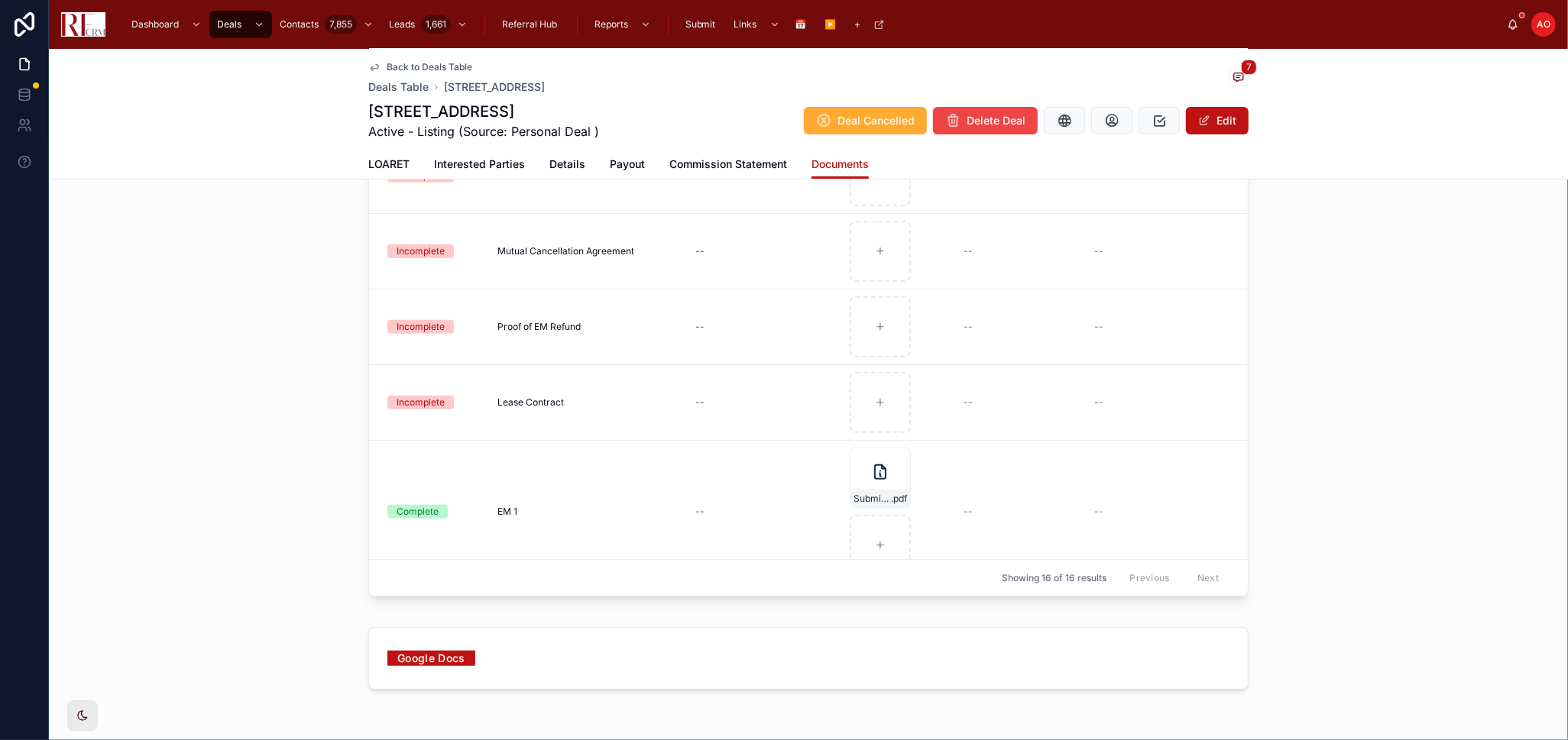
click at [0, 0] on icon "button" at bounding box center [0, 0] width 0 height 0
click at [906, 432] on icon "button" at bounding box center [908, 433] width 12 height 12
click at [0, 0] on icon at bounding box center [0, 0] width 0 height 0
click at [689, 158] on span "Commission Statement" at bounding box center [728, 164] width 118 height 15
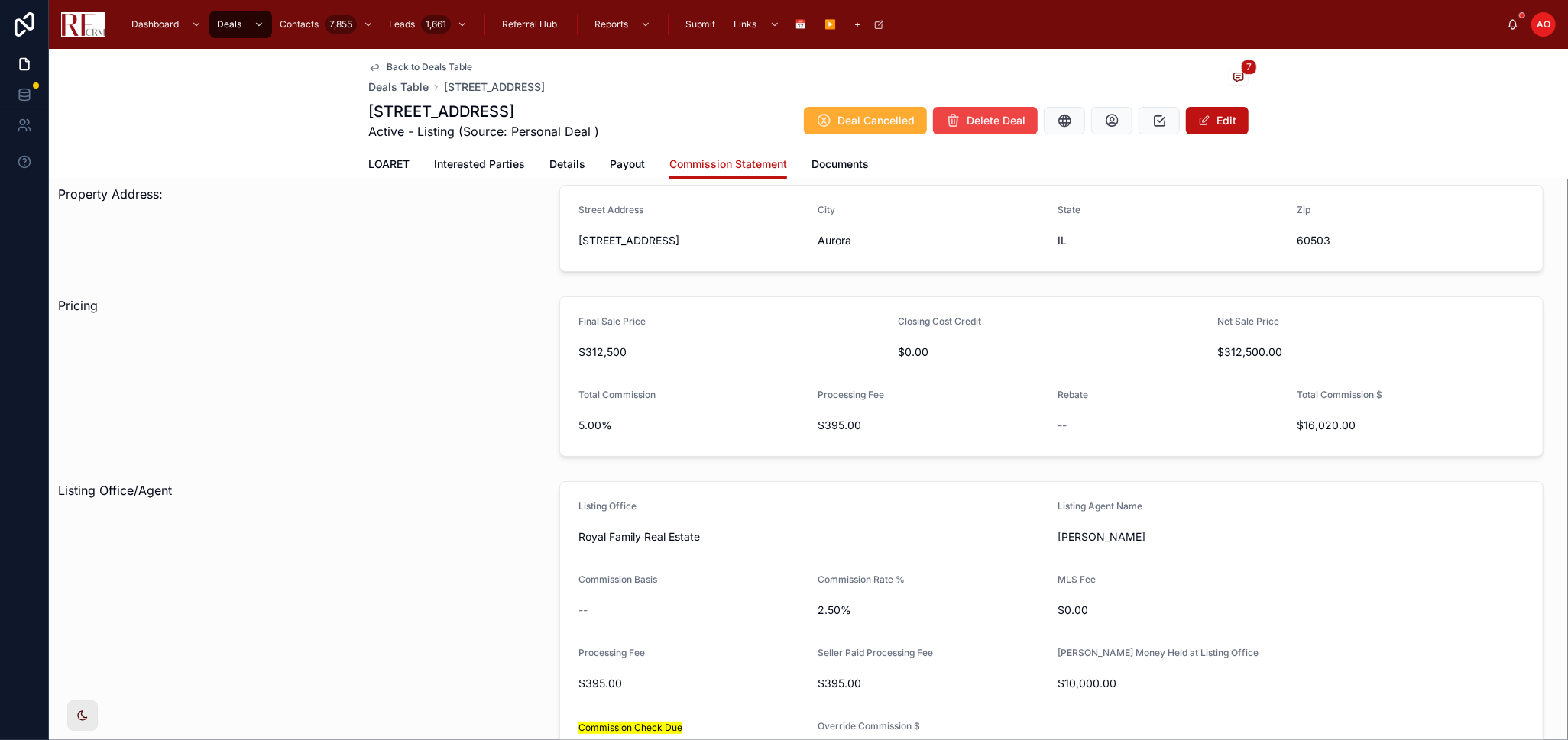
scroll to position [169, 0]
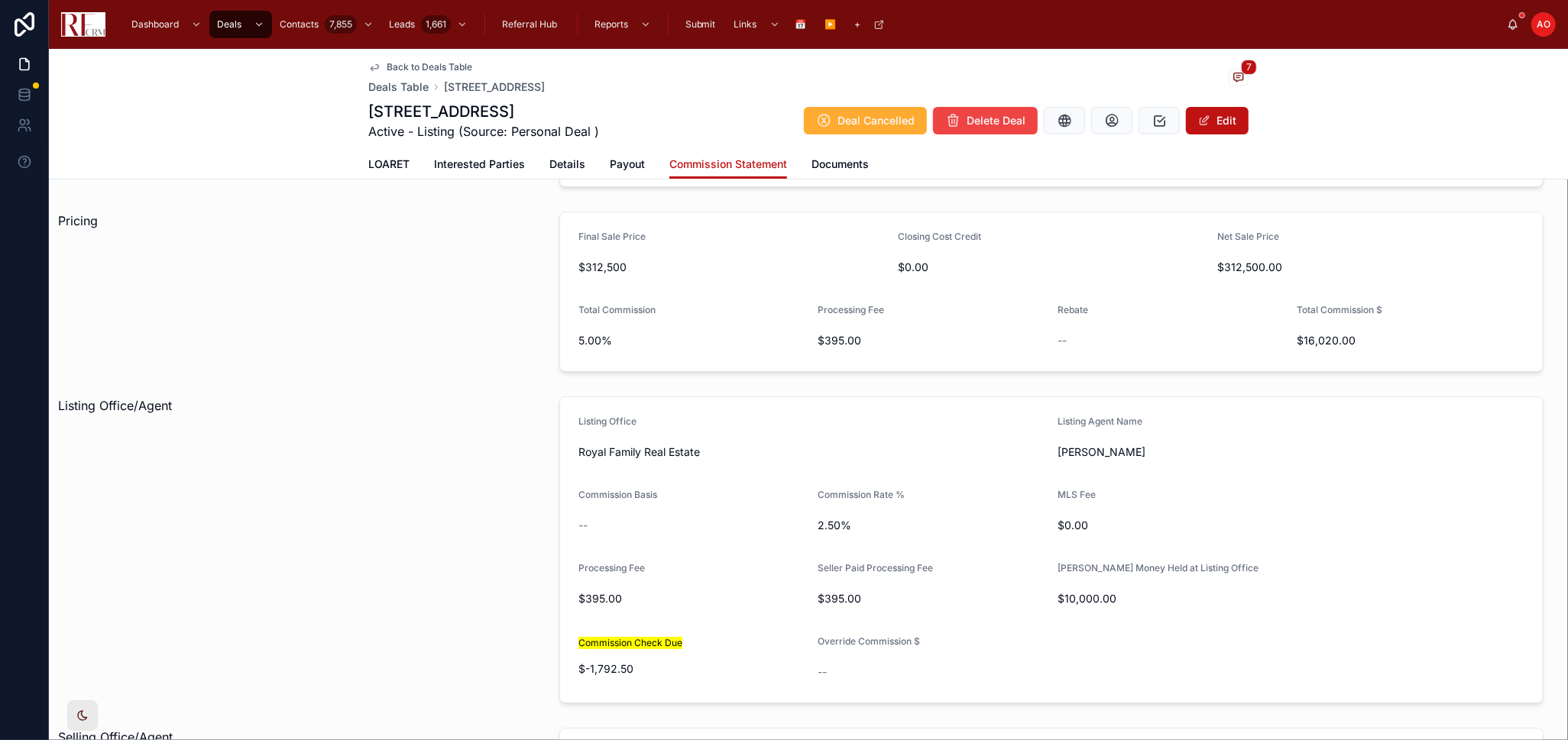
click at [1199, 110] on button "Edit" at bounding box center [1217, 121] width 63 height 27
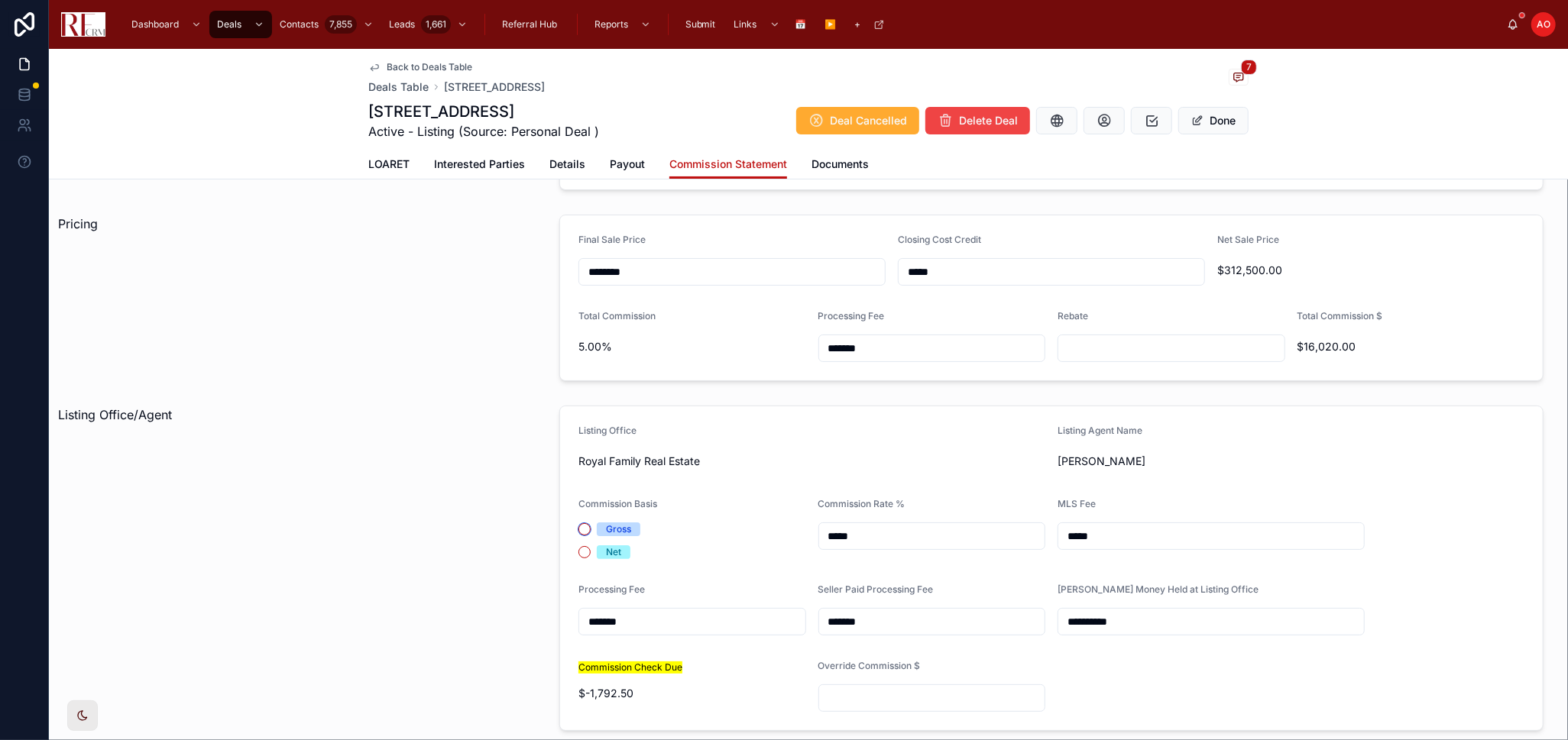
click at [578, 527] on button "Gross" at bounding box center [584, 529] width 12 height 12
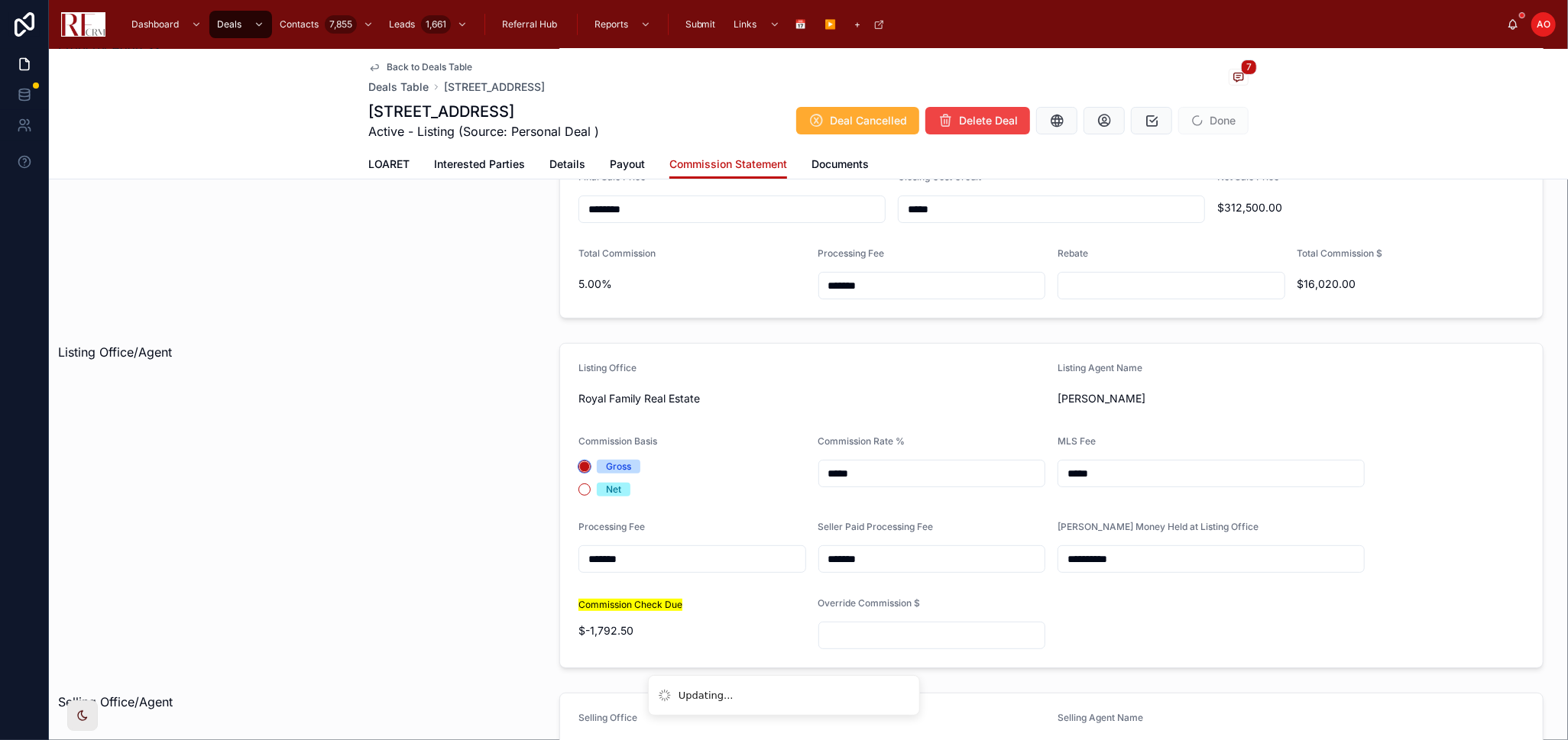
scroll to position [424, 0]
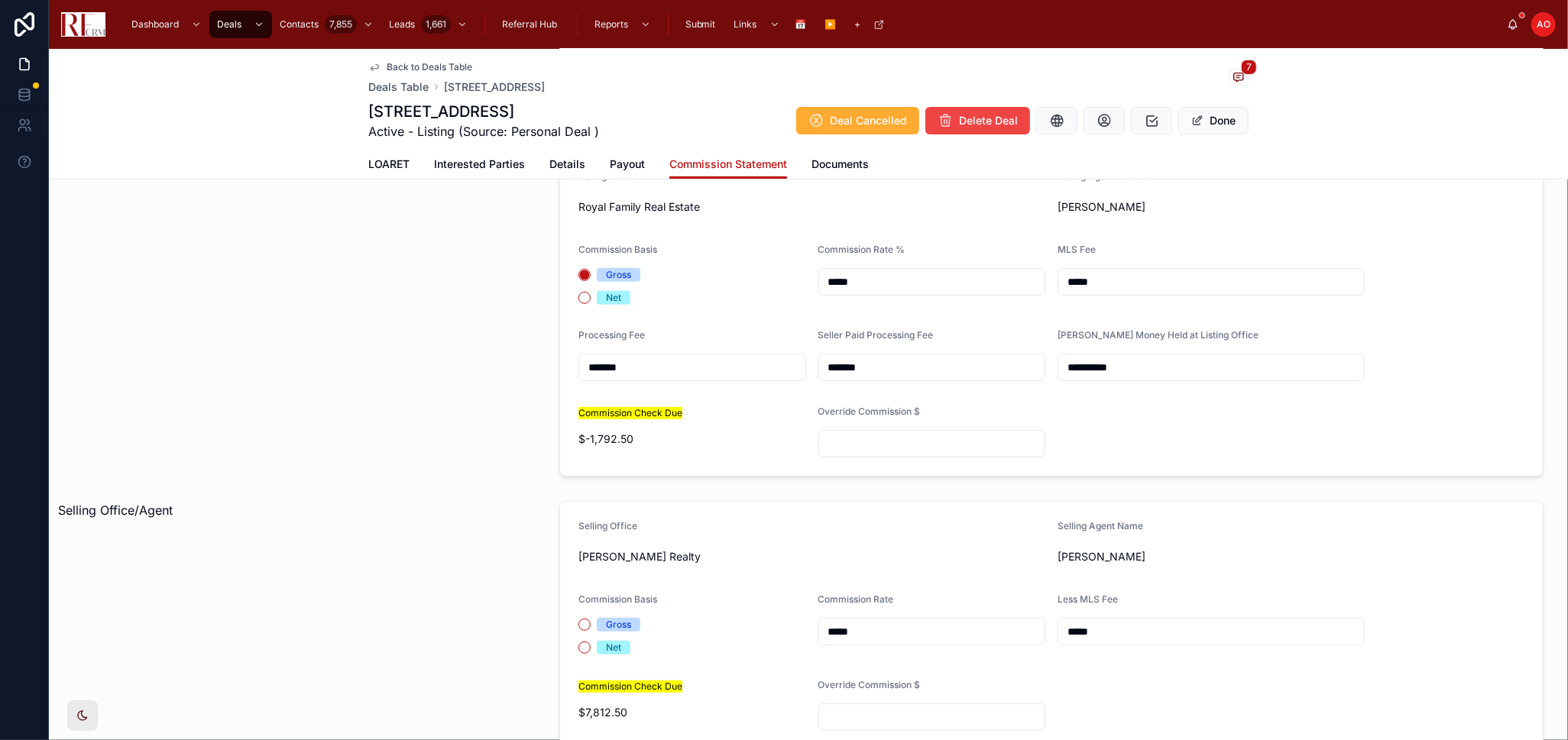
click at [612, 618] on div "Gross" at bounding box center [618, 625] width 26 height 14
click at [590, 619] on button "Gross" at bounding box center [584, 625] width 12 height 12
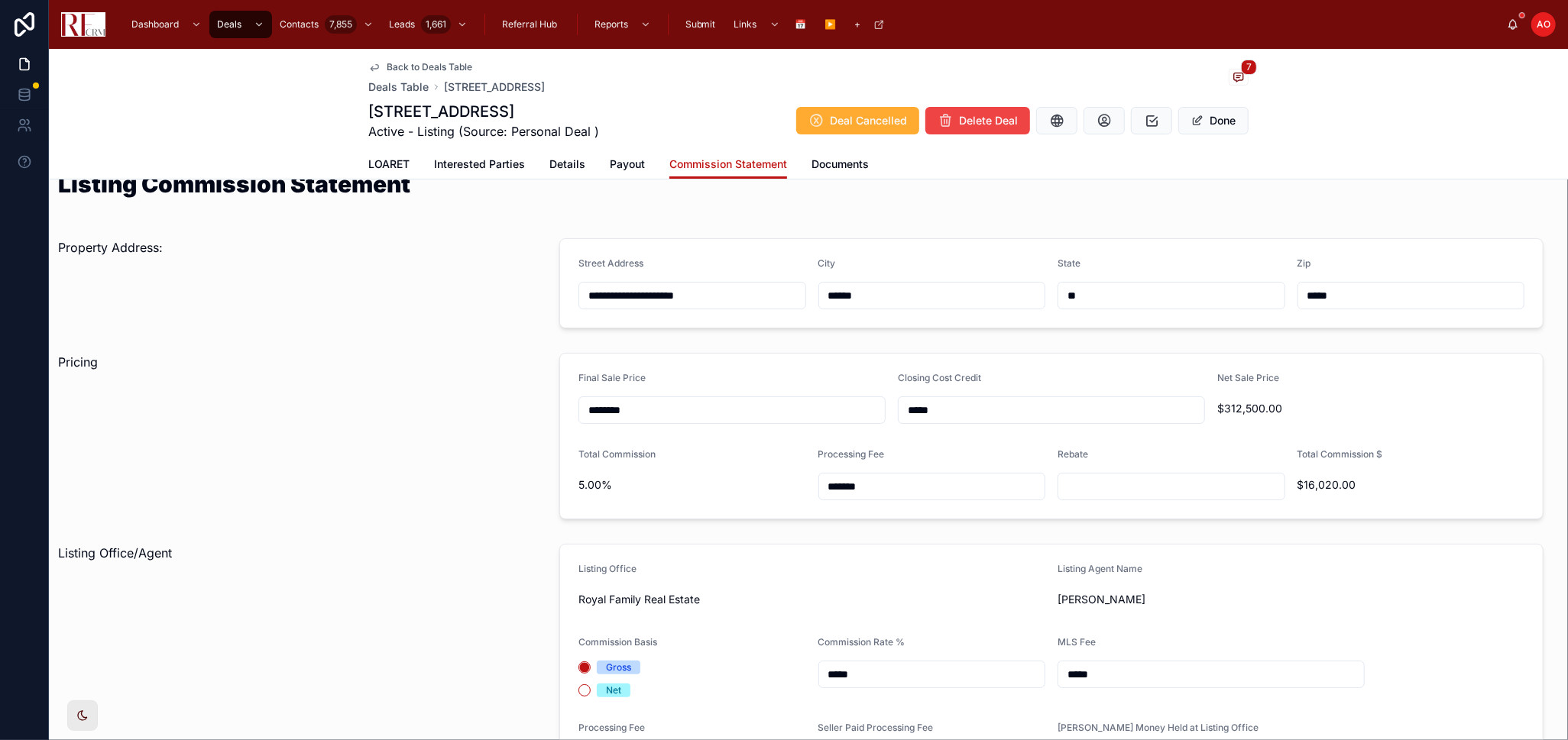
scroll to position [21, 0]
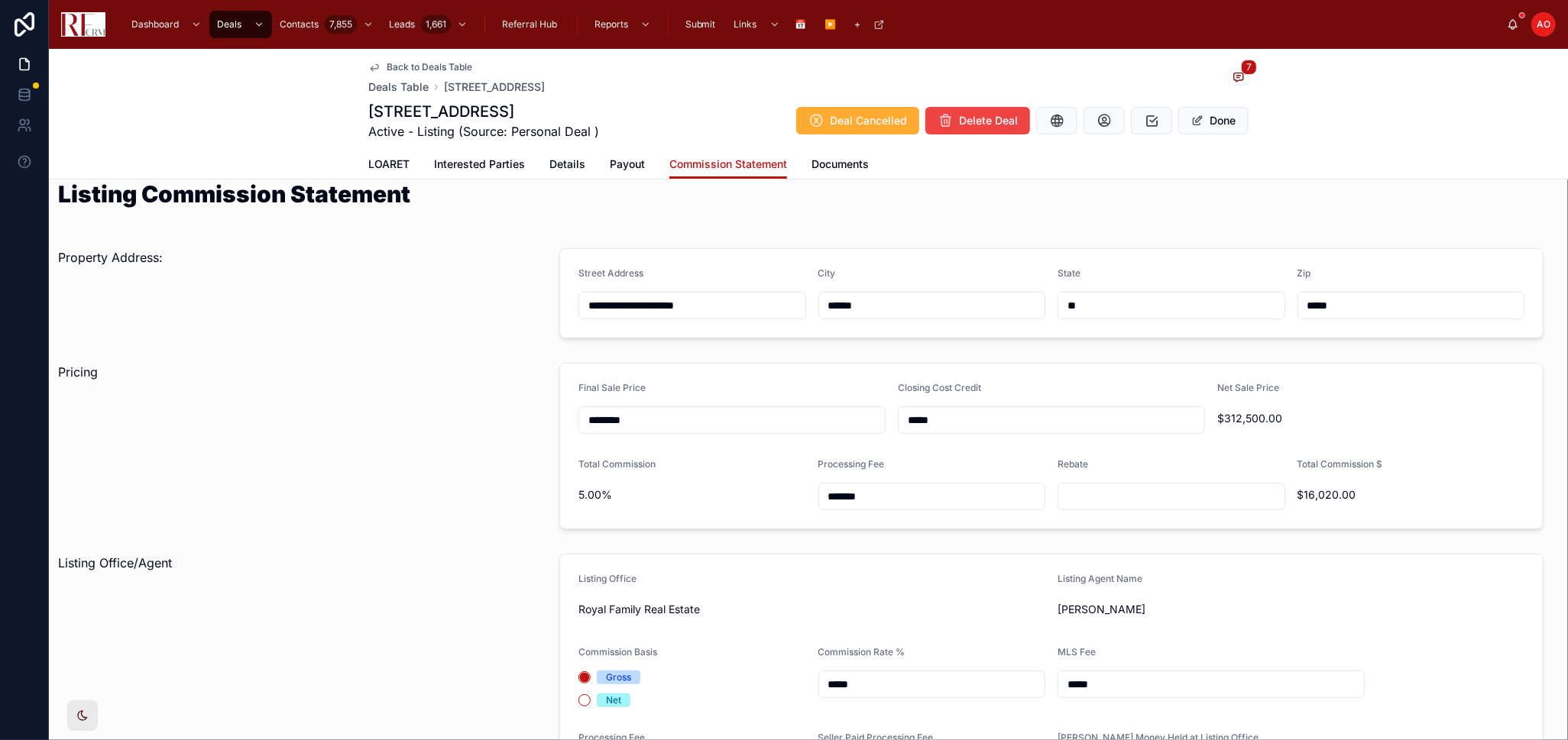
click at [1210, 112] on button "Done" at bounding box center [1213, 121] width 71 height 27
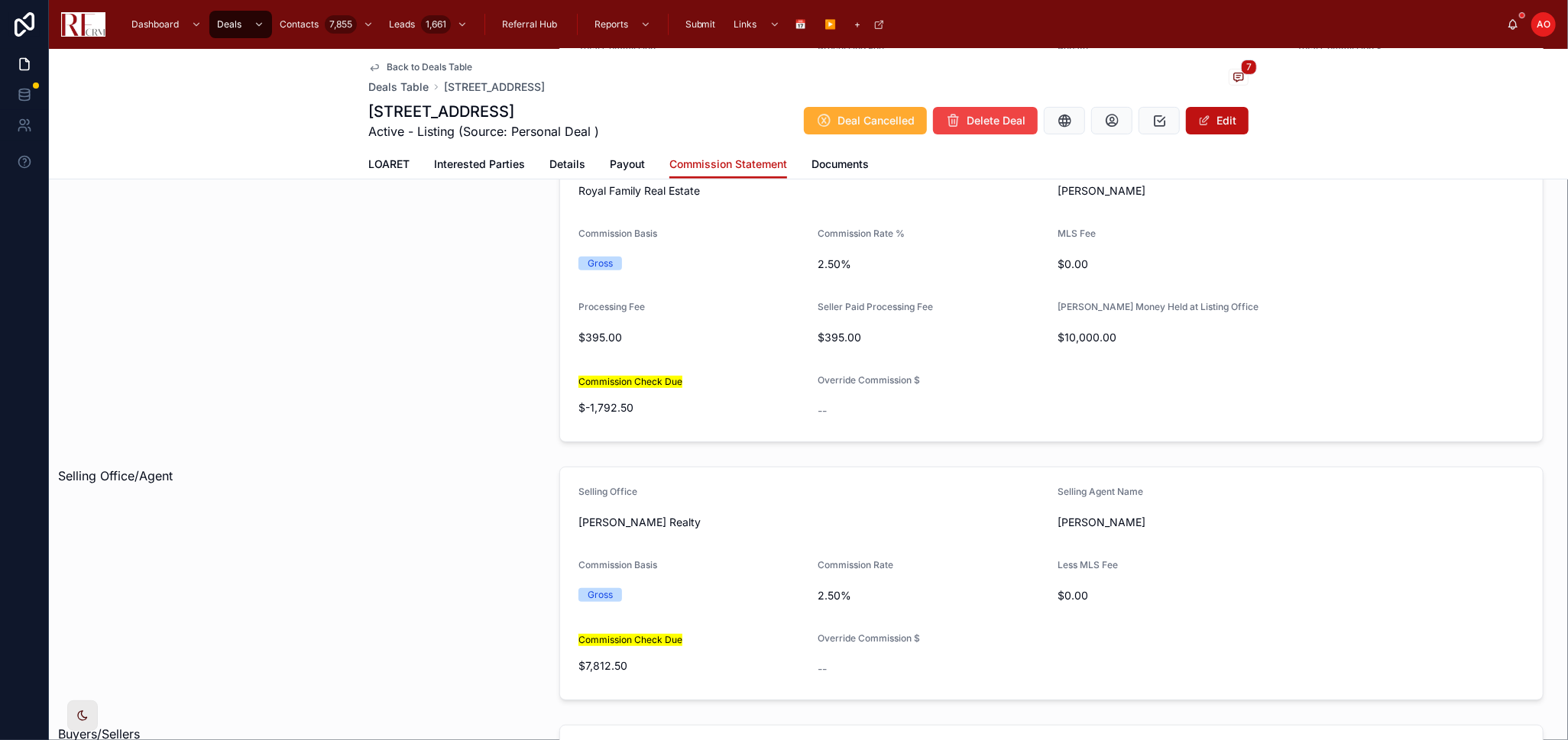
scroll to position [700, 0]
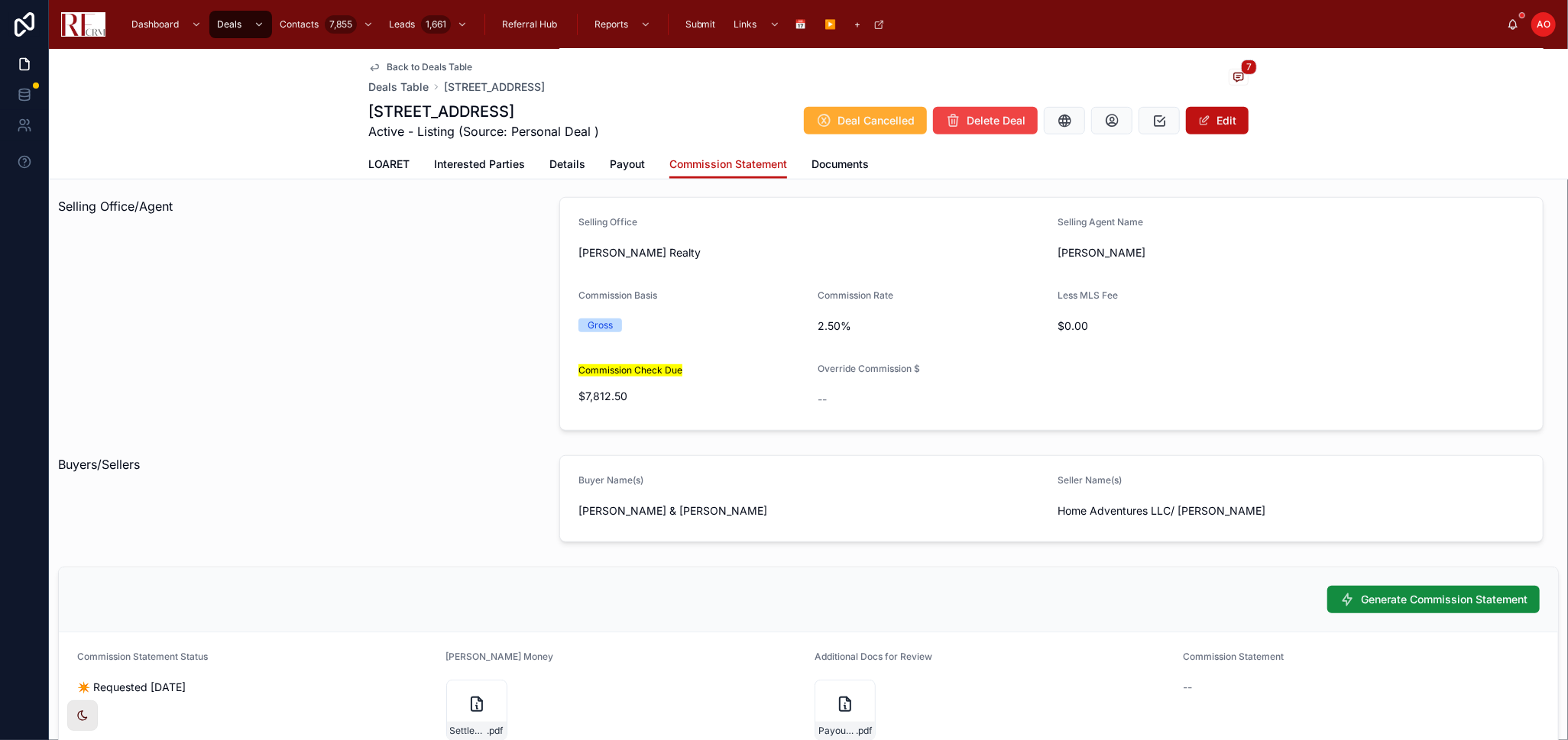
click at [1462, 598] on span "Generate Commission Statement" at bounding box center [1444, 599] width 167 height 15
click at [382, 163] on span "LOARET" at bounding box center [388, 164] width 41 height 15
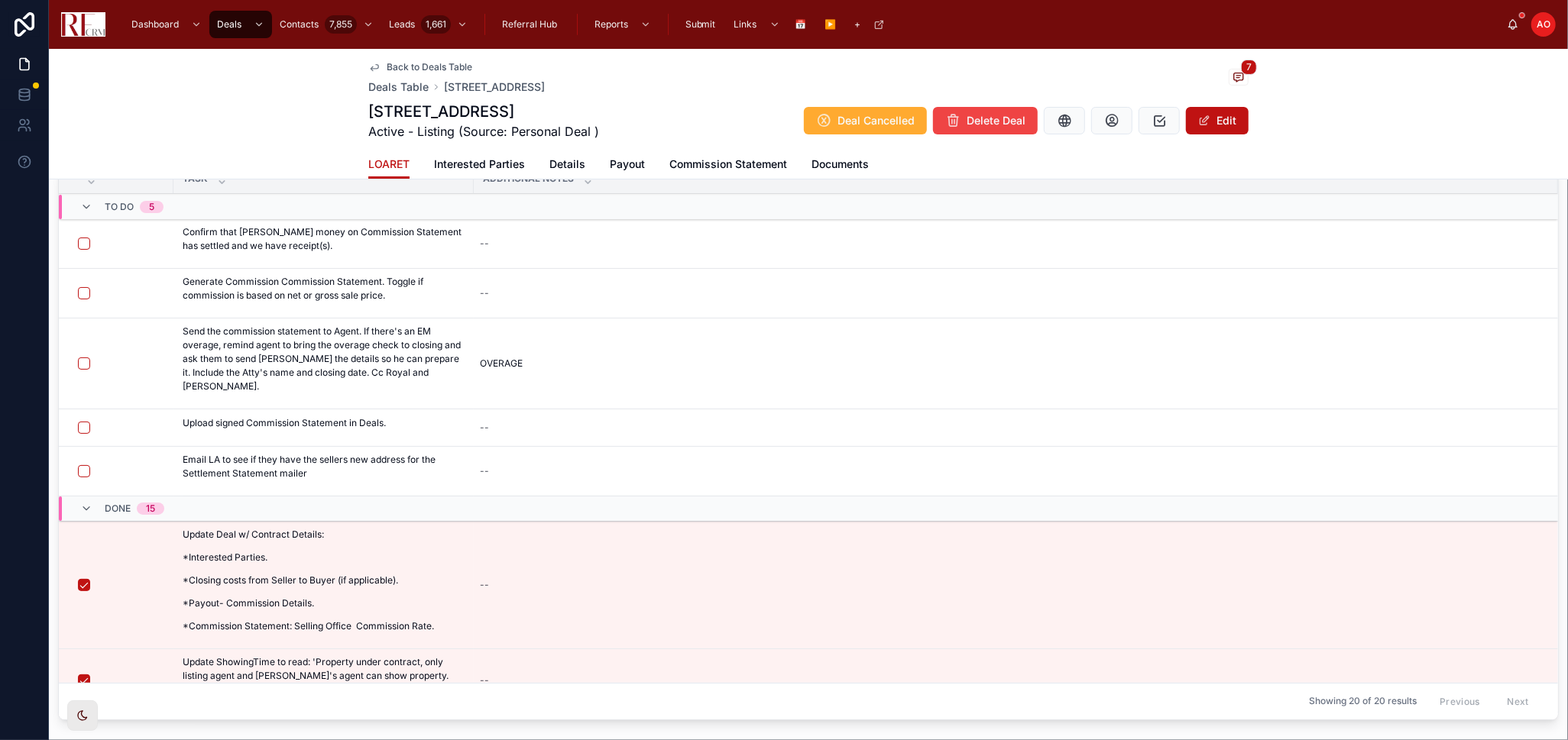
scroll to position [126, 0]
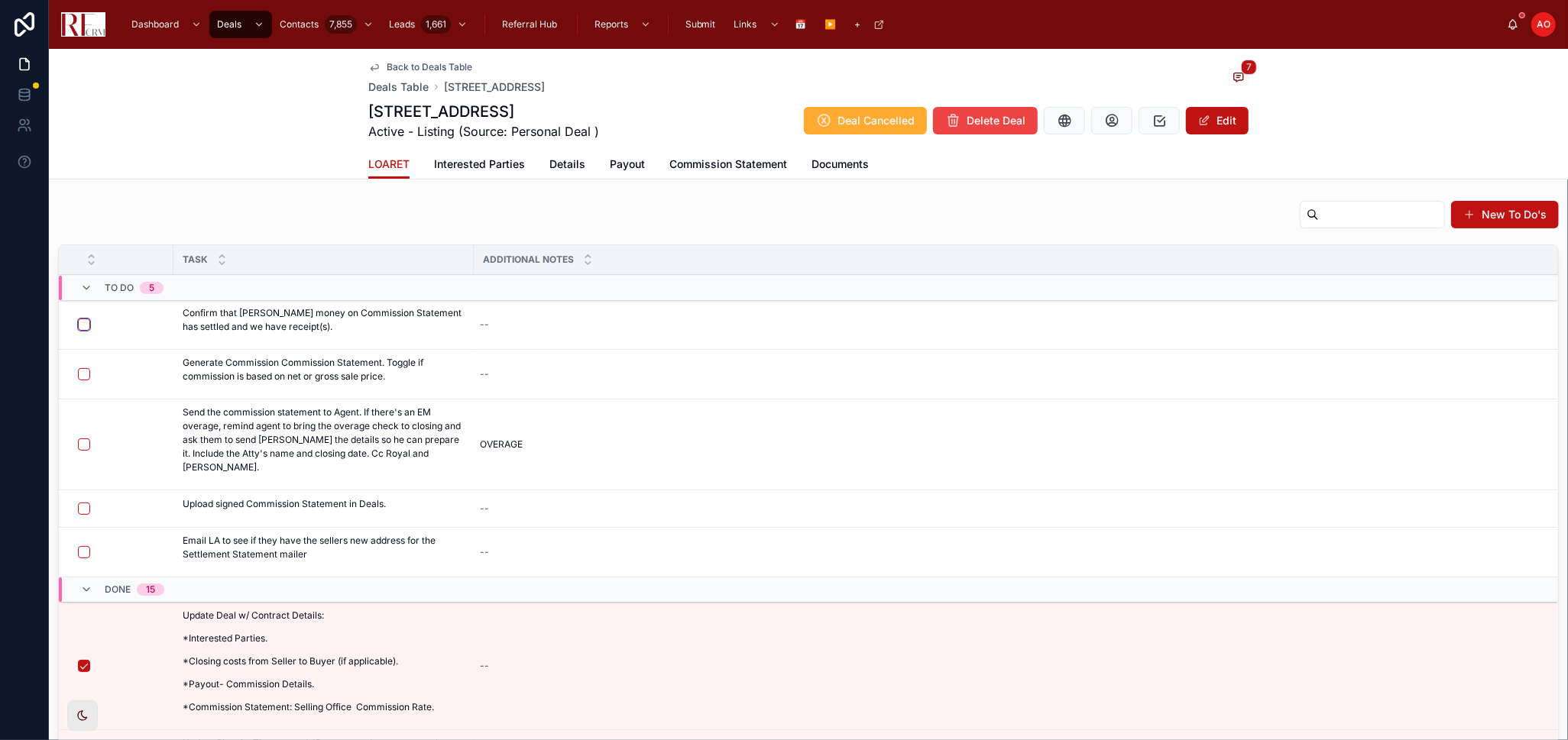
click at [78, 325] on button "button" at bounding box center [83, 324] width 12 height 12
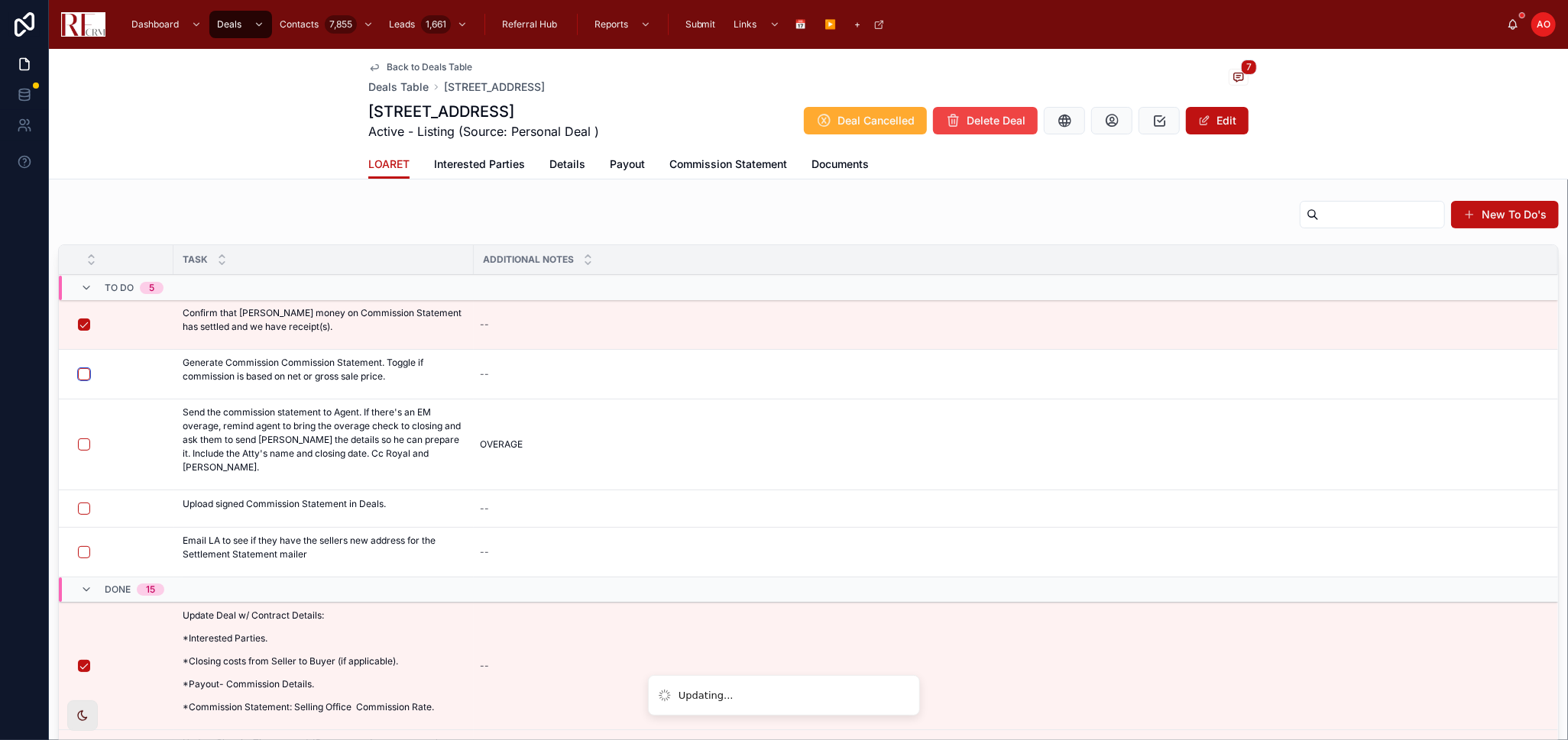
click at [79, 375] on button "button" at bounding box center [83, 374] width 12 height 12
